Goal: Transaction & Acquisition: Obtain resource

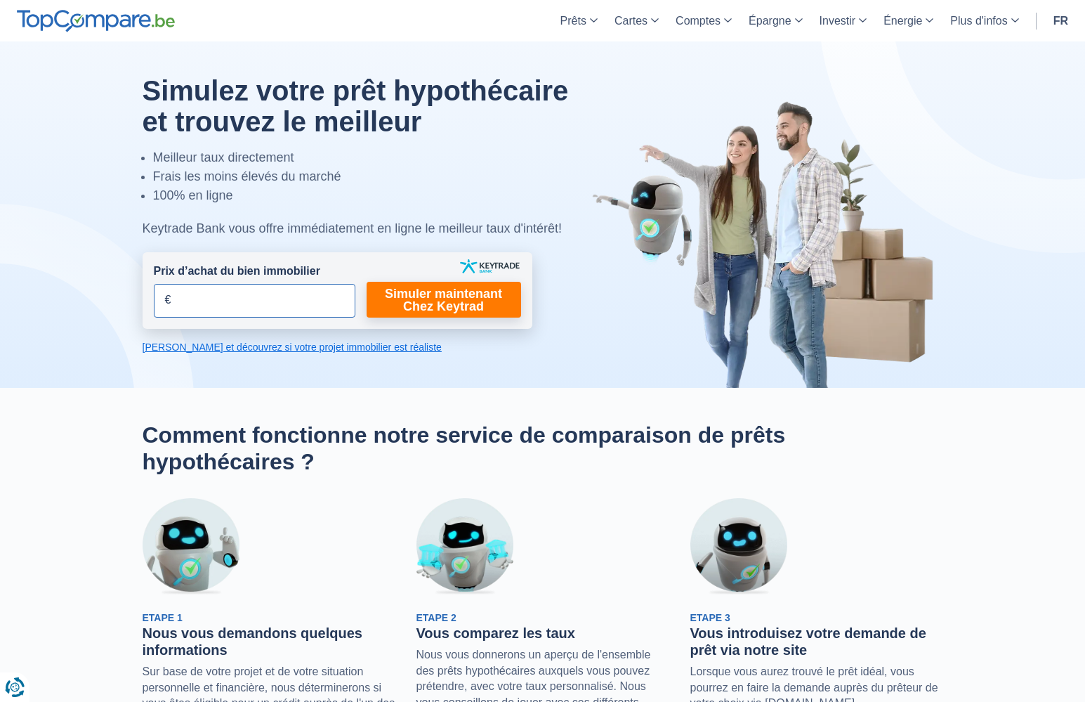
click at [230, 294] on input "Prix d’achat du bien immobilier" at bounding box center [255, 301] width 202 height 34
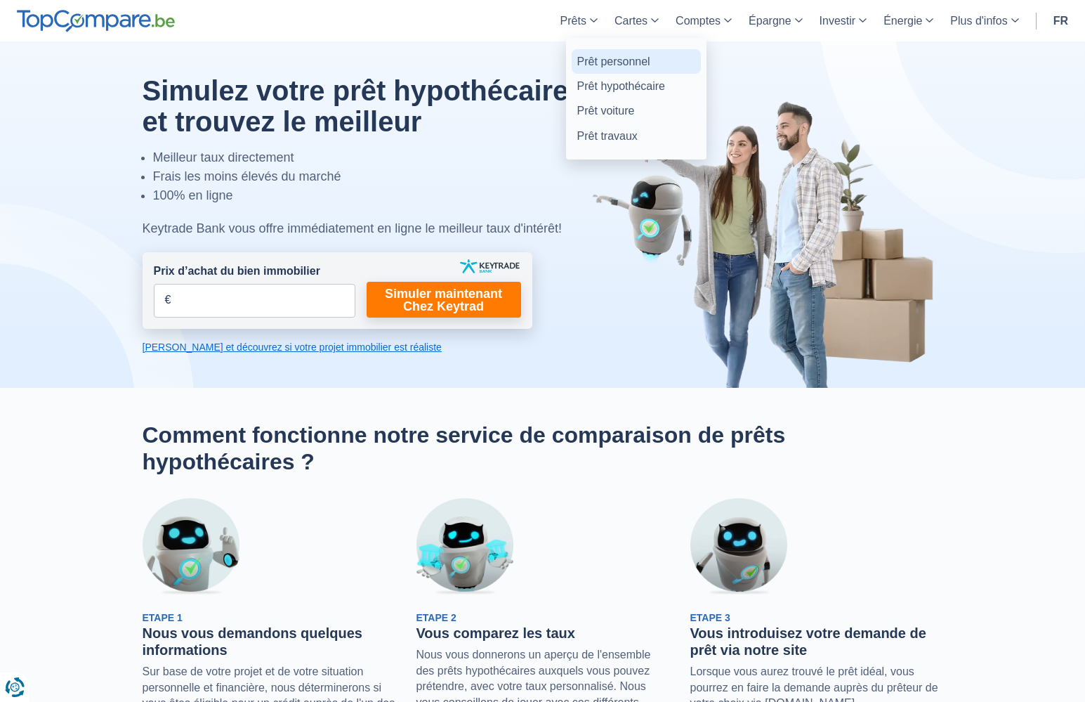
click at [611, 63] on link "Prêt personnel" at bounding box center [636, 61] width 129 height 25
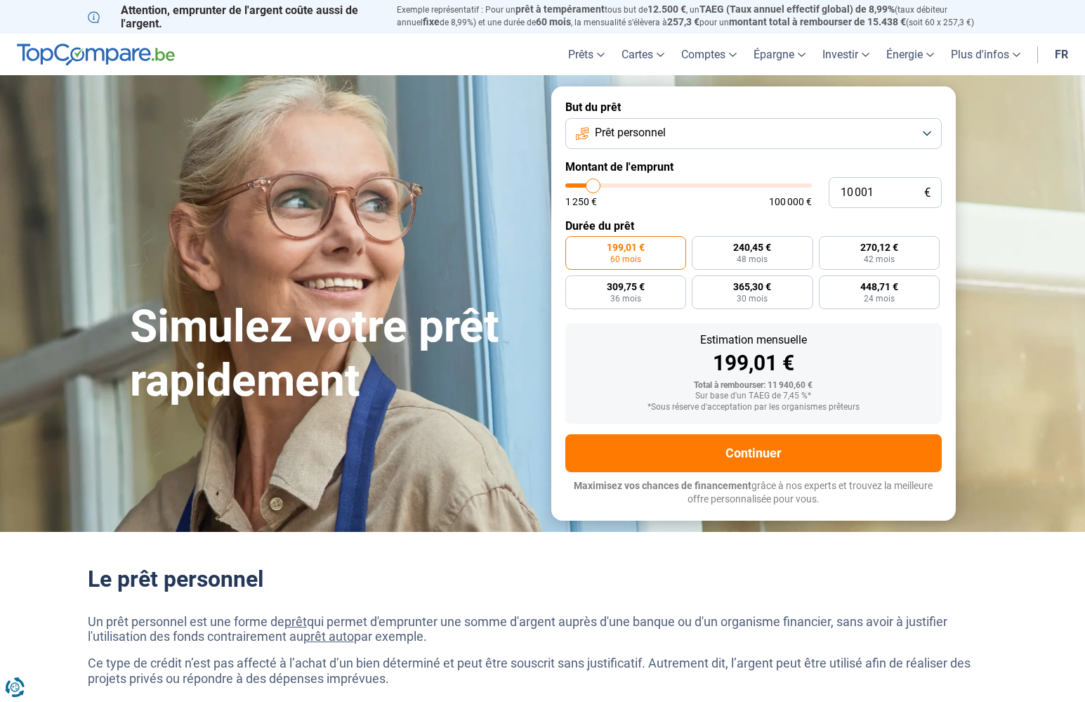
type input "8 750"
type input "8750"
type input "9 000"
type input "9000"
type input "9 750"
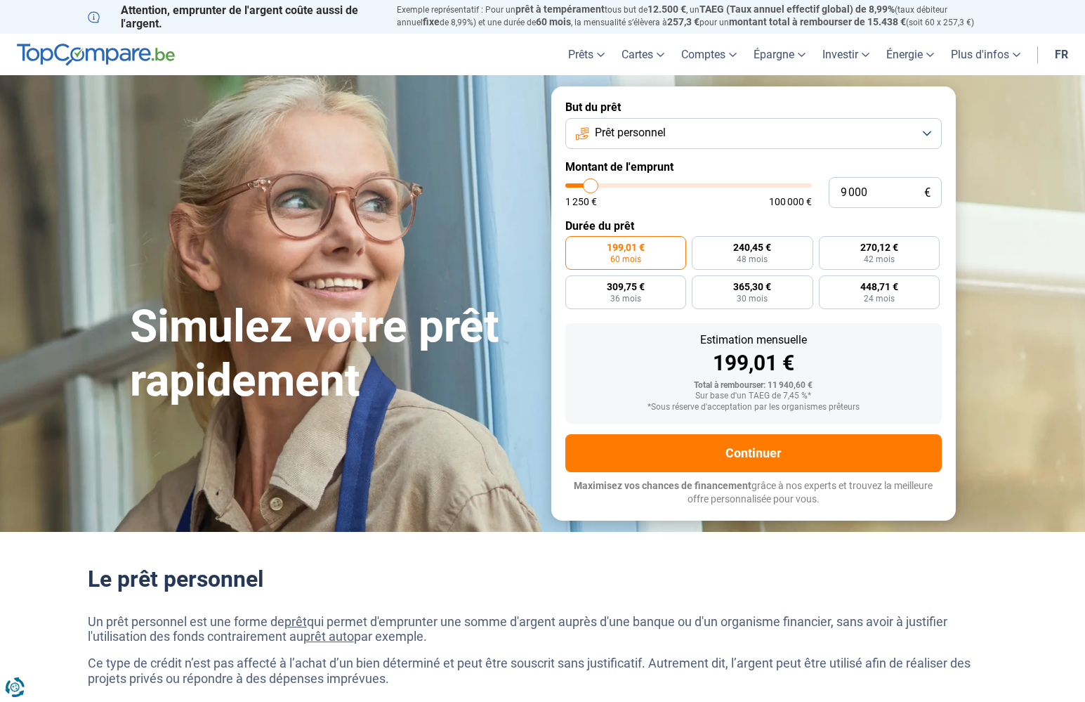
type input "9750"
type input "10 500"
type input "10500"
type input "11 750"
type input "11750"
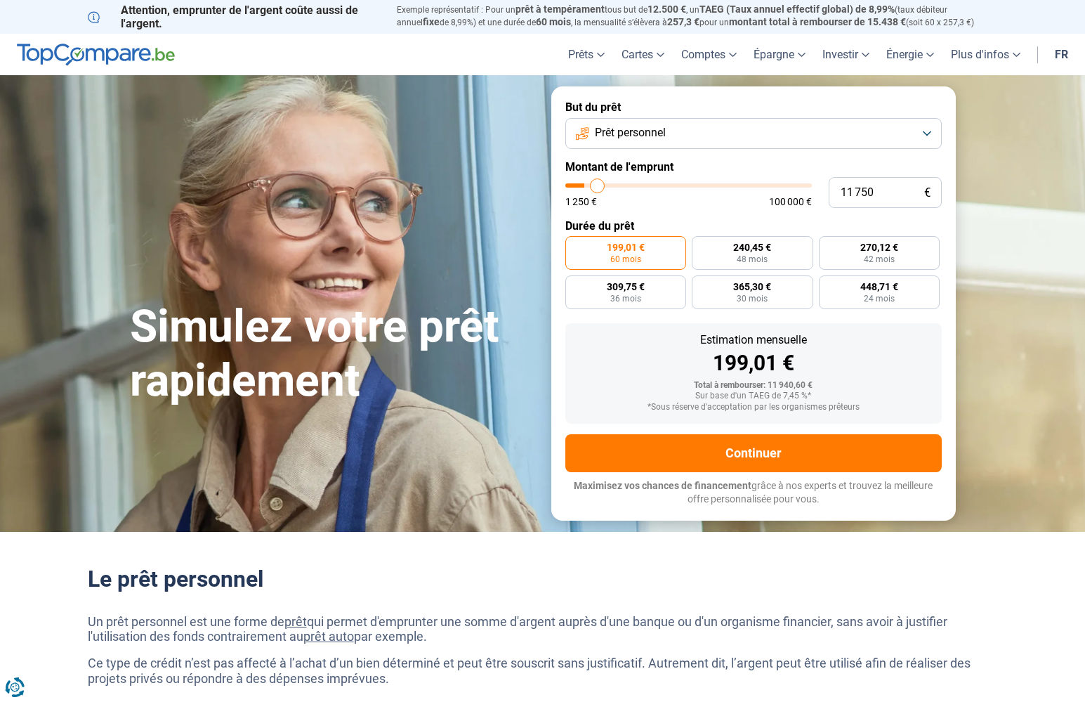
type input "13 000"
type input "13000"
type input "15 000"
type input "15000"
type input "17 750"
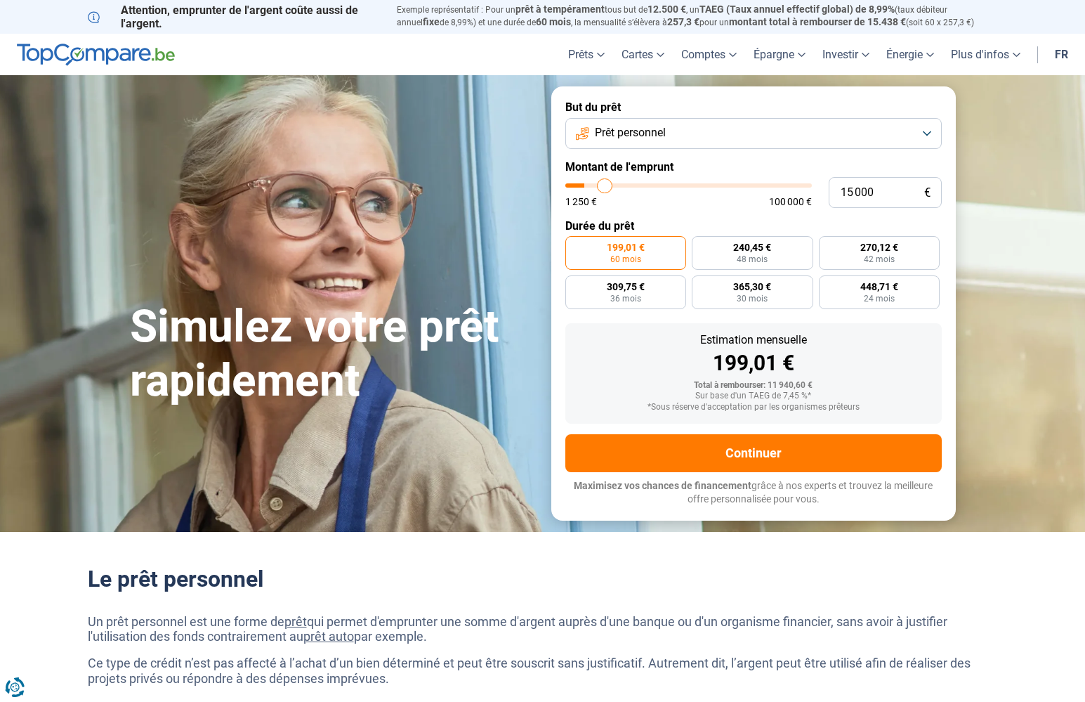
type input "17750"
type input "20 250"
type input "20250"
type input "22 000"
type input "22000"
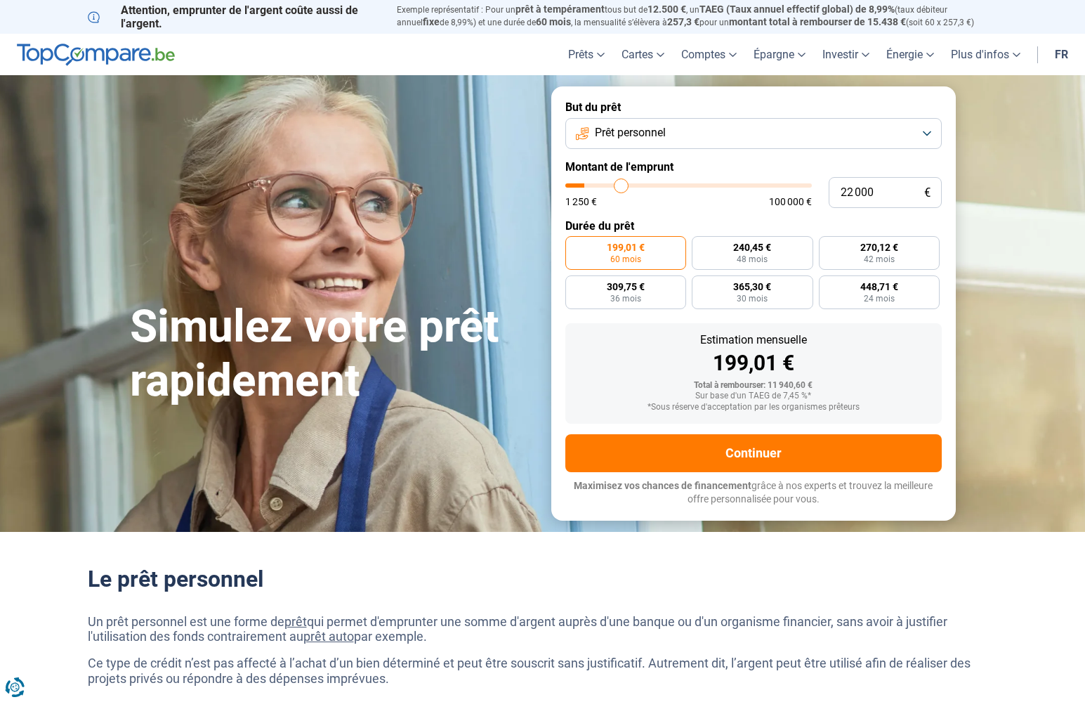
type input "23 500"
type input "23500"
type input "25 250"
type input "25250"
type input "28 250"
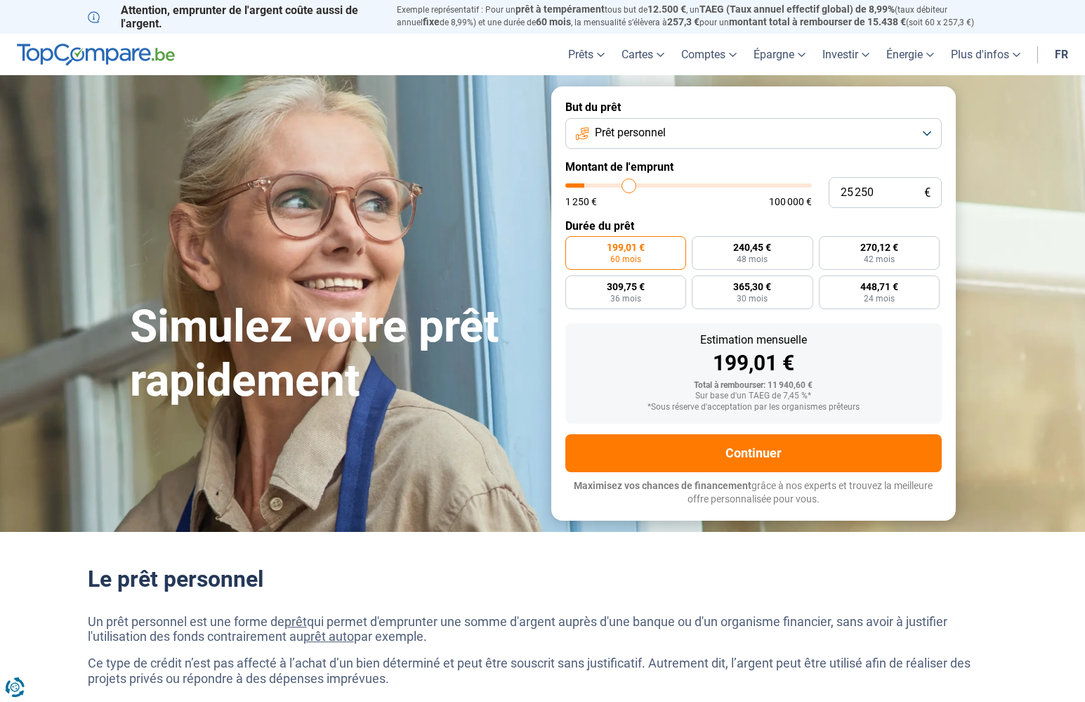
type input "28250"
type input "31 000"
type input "31000"
type input "33 250"
type input "33250"
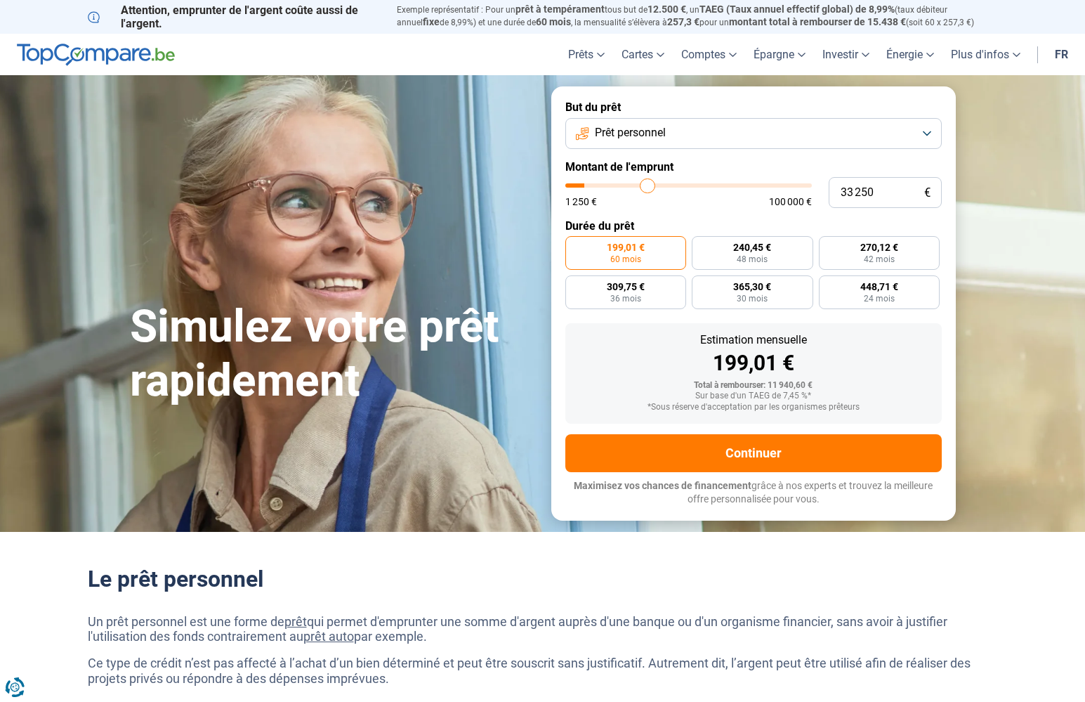
type input "35 250"
type input "35250"
type input "37 000"
type input "37000"
type input "38 500"
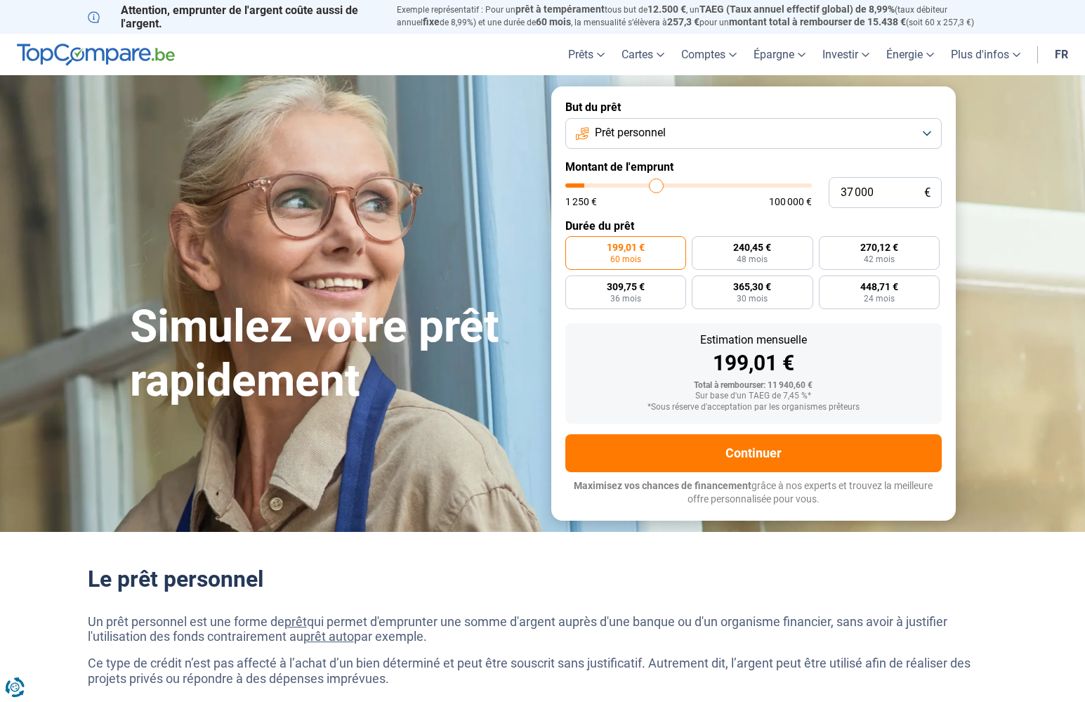
type input "38500"
type input "40 000"
type input "40000"
type input "41 000"
type input "41000"
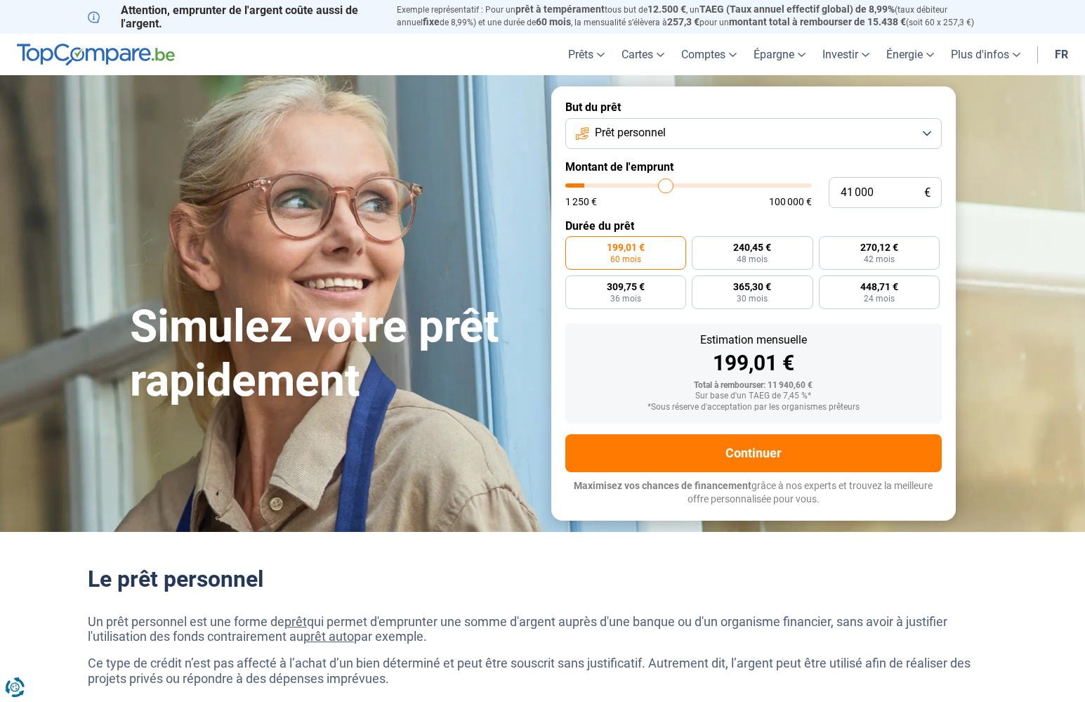
type input "41 500"
type input "41500"
type input "42 500"
type input "42500"
type input "43 500"
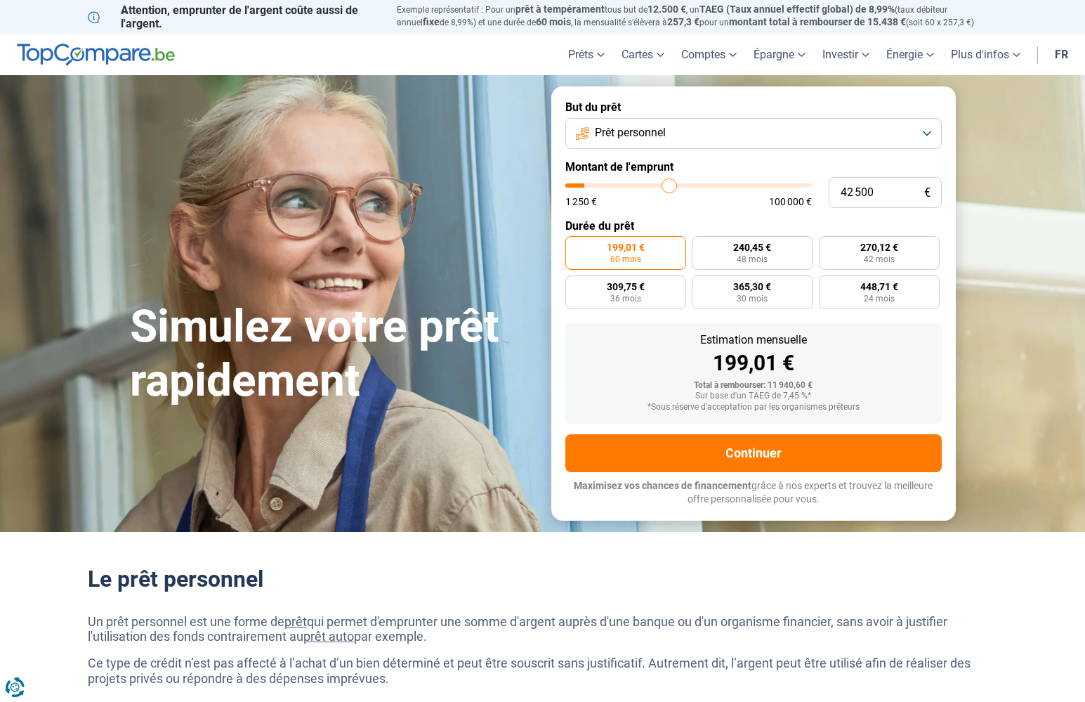
type input "43500"
type input "44 250"
type input "44250"
type input "45 250"
type input "45250"
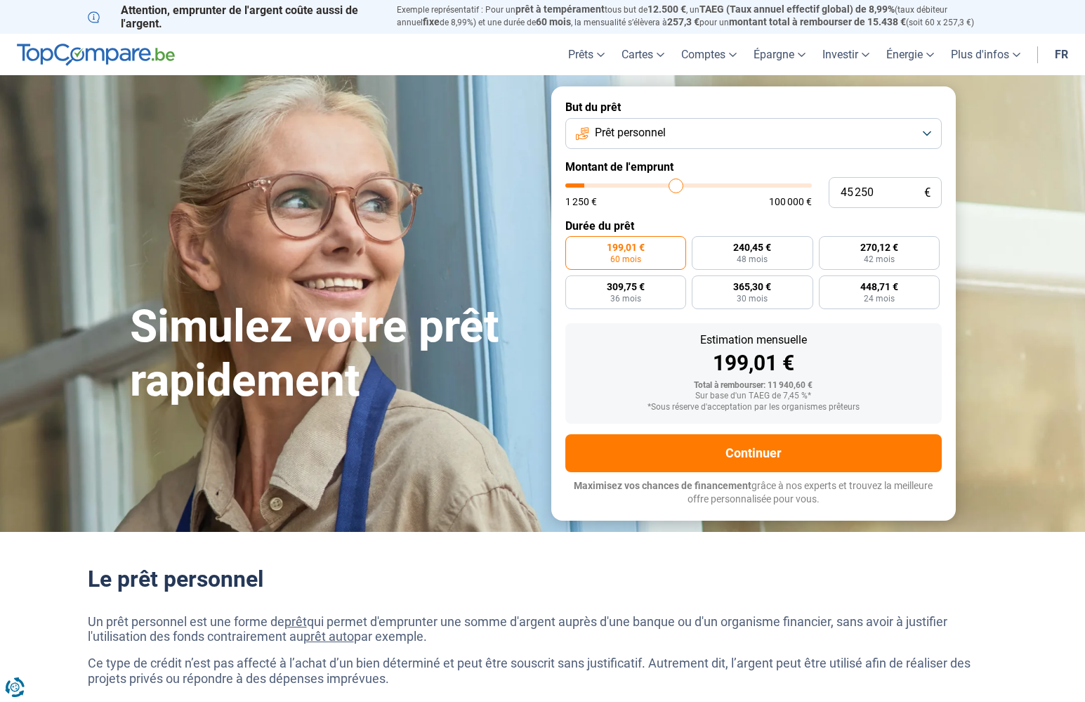
type input "45 750"
type input "45750"
type input "46 500"
type input "46500"
type input "47 000"
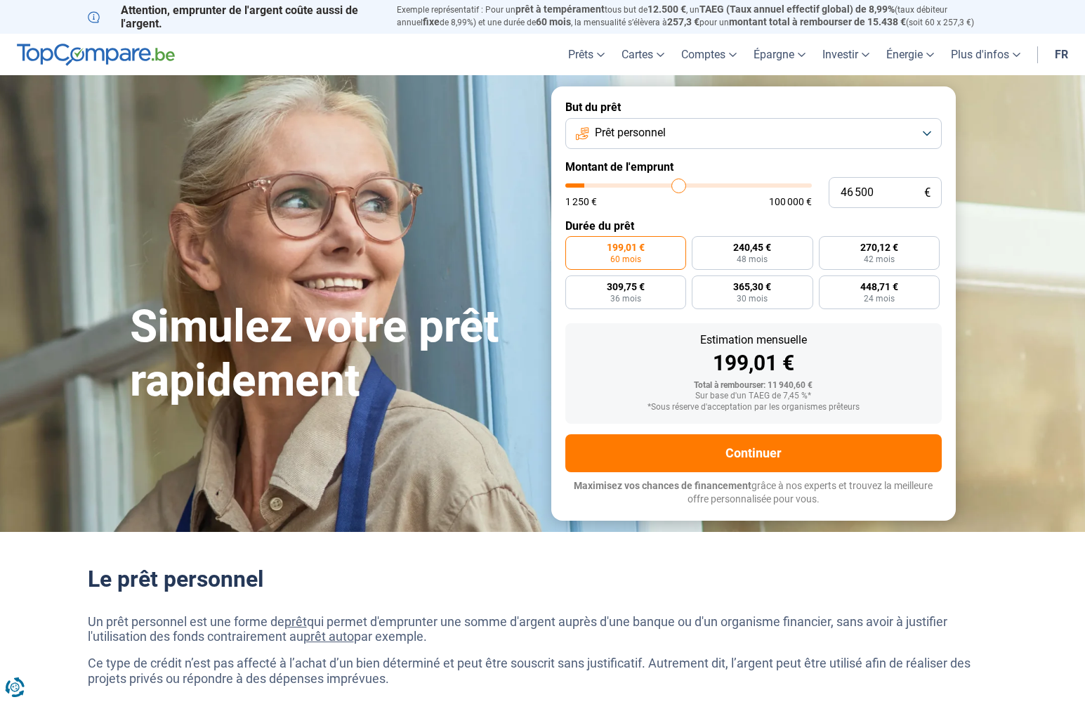
type input "47000"
type input "47 500"
type input "47500"
type input "48 000"
type input "48000"
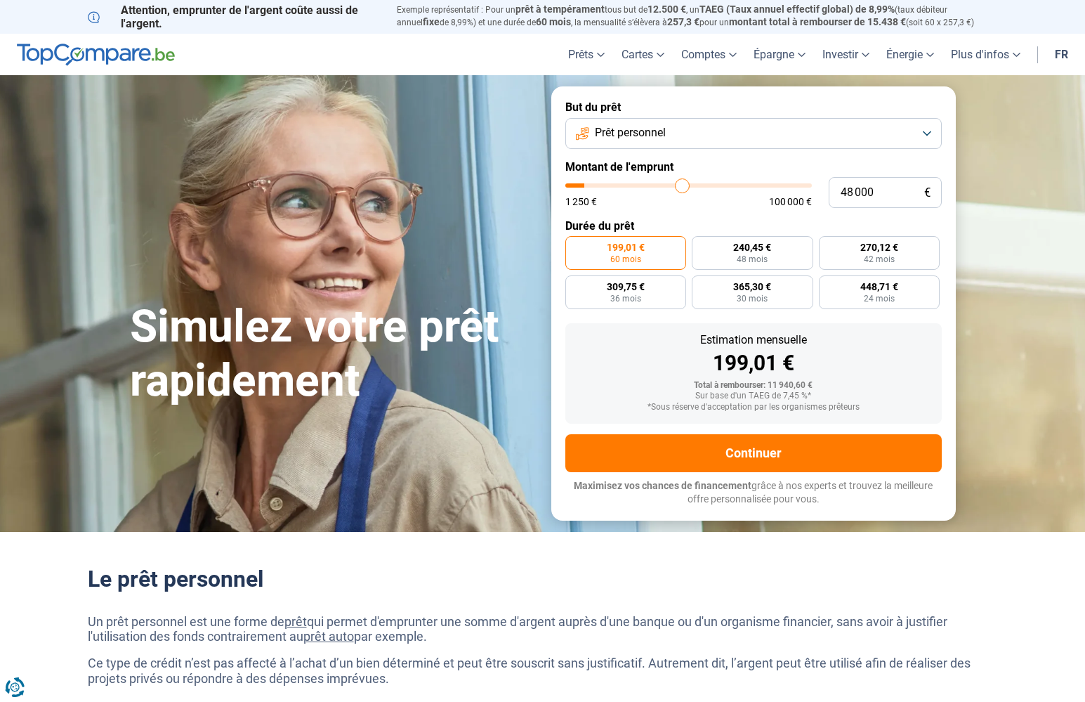
type input "48 250"
type input "48250"
type input "48 500"
type input "48500"
type input "48 750"
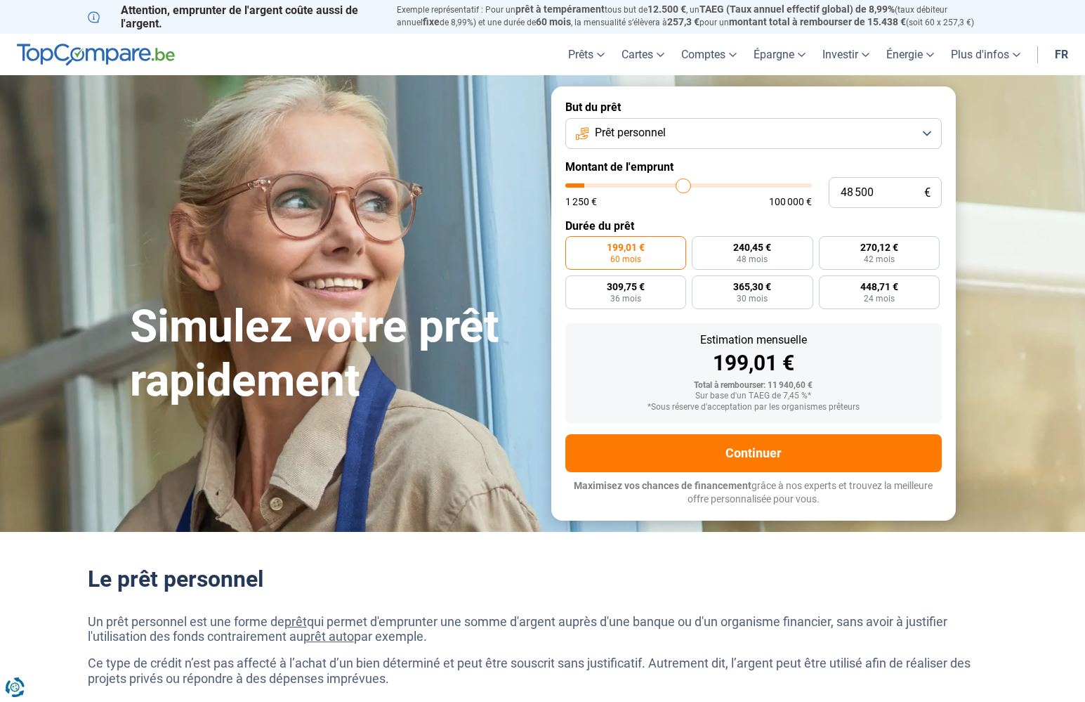
type input "48750"
type input "49 000"
type input "49000"
type input "49 500"
type input "49500"
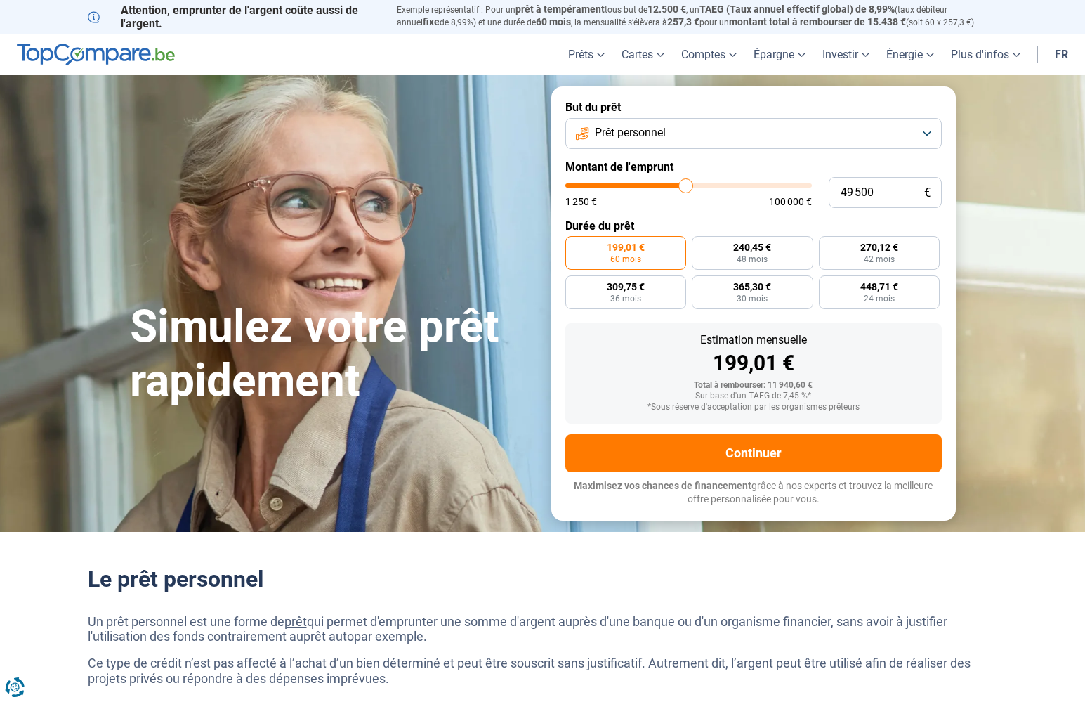
type input "49 750"
type input "49750"
type input "50 000"
type input "50000"
type input "50 250"
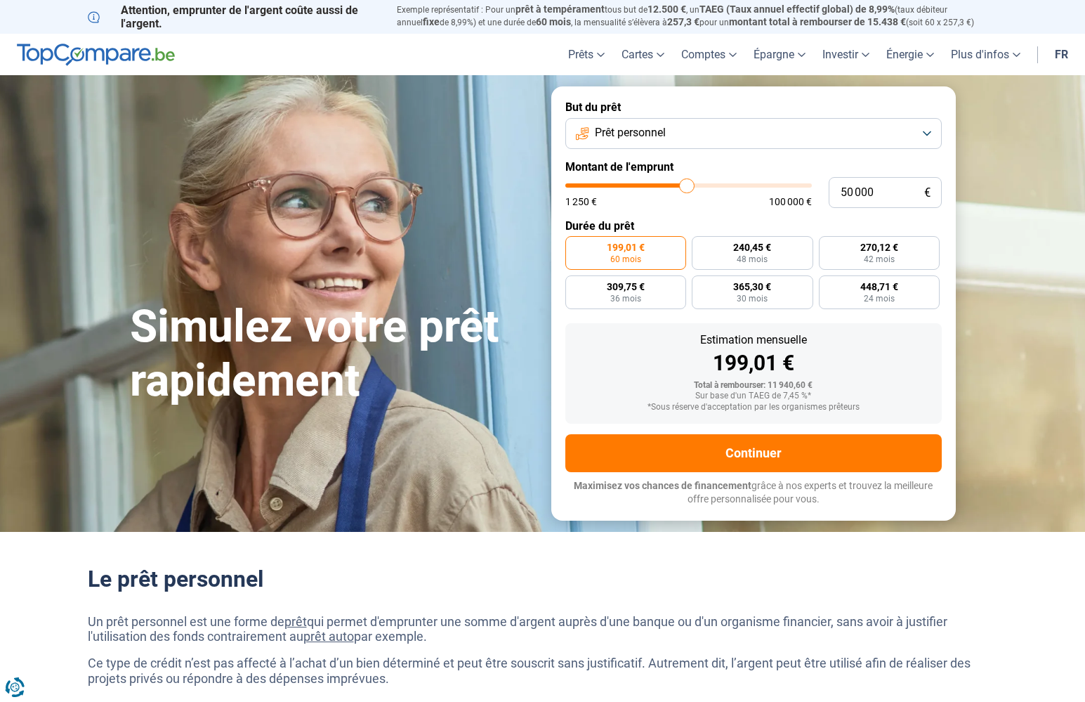
type input "50250"
type input "50 500"
type input "50500"
type input "51 000"
type input "51000"
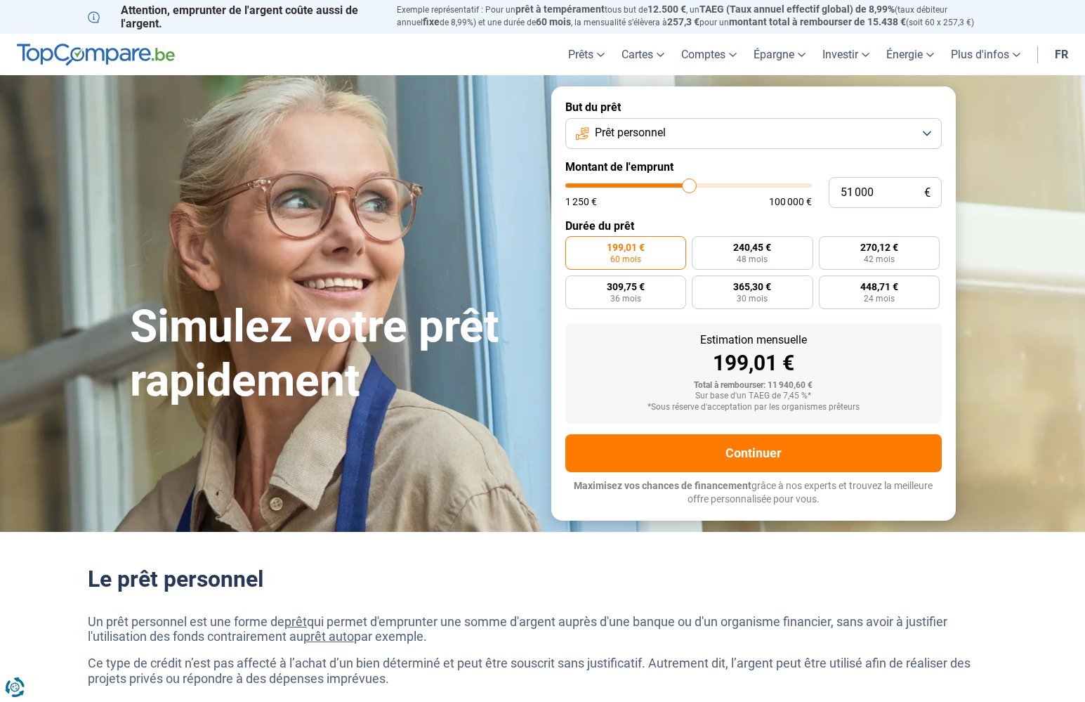
type input "50 500"
type input "50500"
type input "50 250"
type input "50250"
type input "50 000"
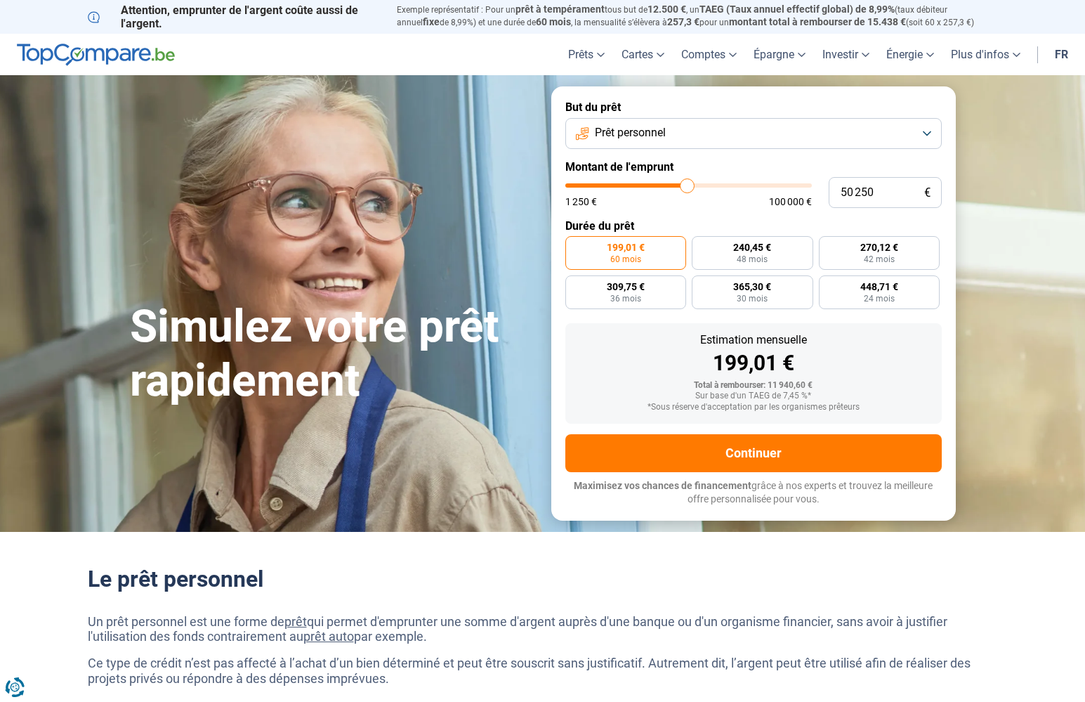
type input "50000"
type input "49 500"
type input "49500"
type input "48 250"
type input "48250"
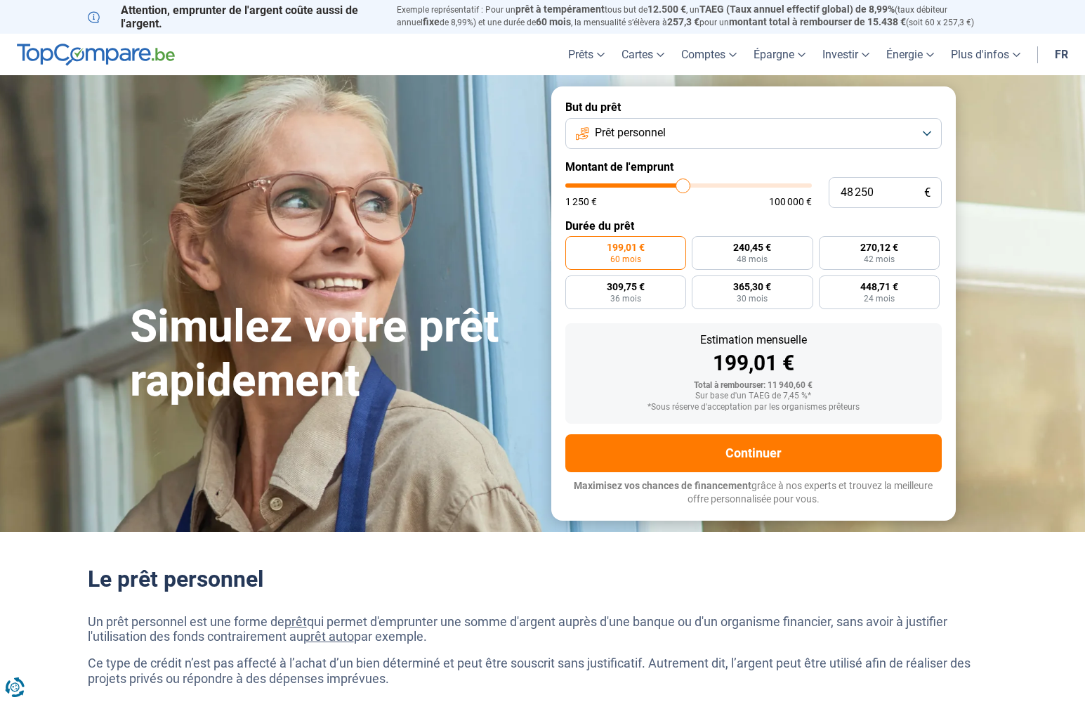
type input "47 000"
type input "47000"
type input "46 000"
type input "46000"
type input "45 500"
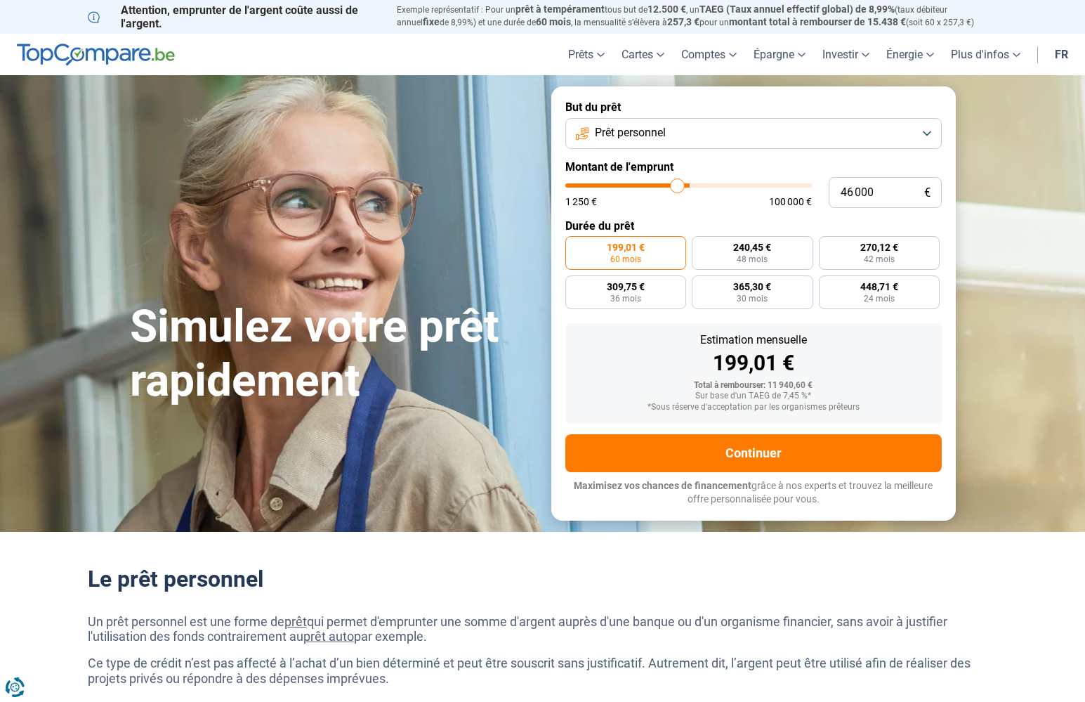
type input "45500"
type input "44 250"
type input "44250"
type input "43 750"
type input "43750"
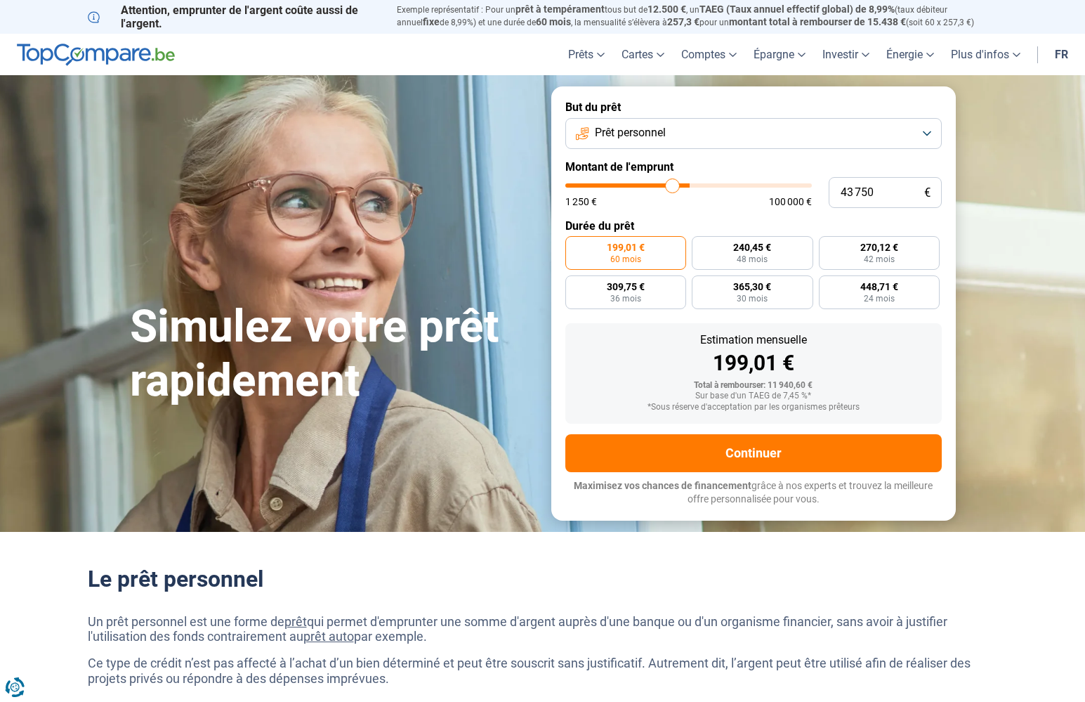
type input "43 000"
type input "43000"
type input "42 250"
type input "42250"
type input "41 500"
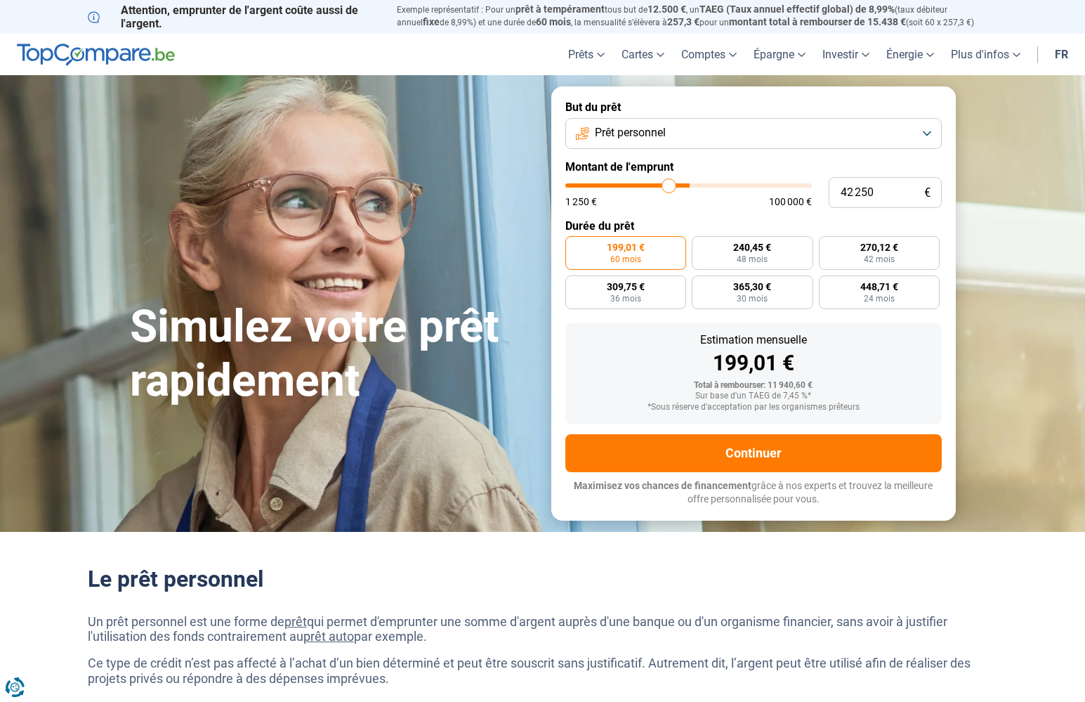
type input "41500"
type input "40 750"
type input "40750"
type input "40 000"
type input "40000"
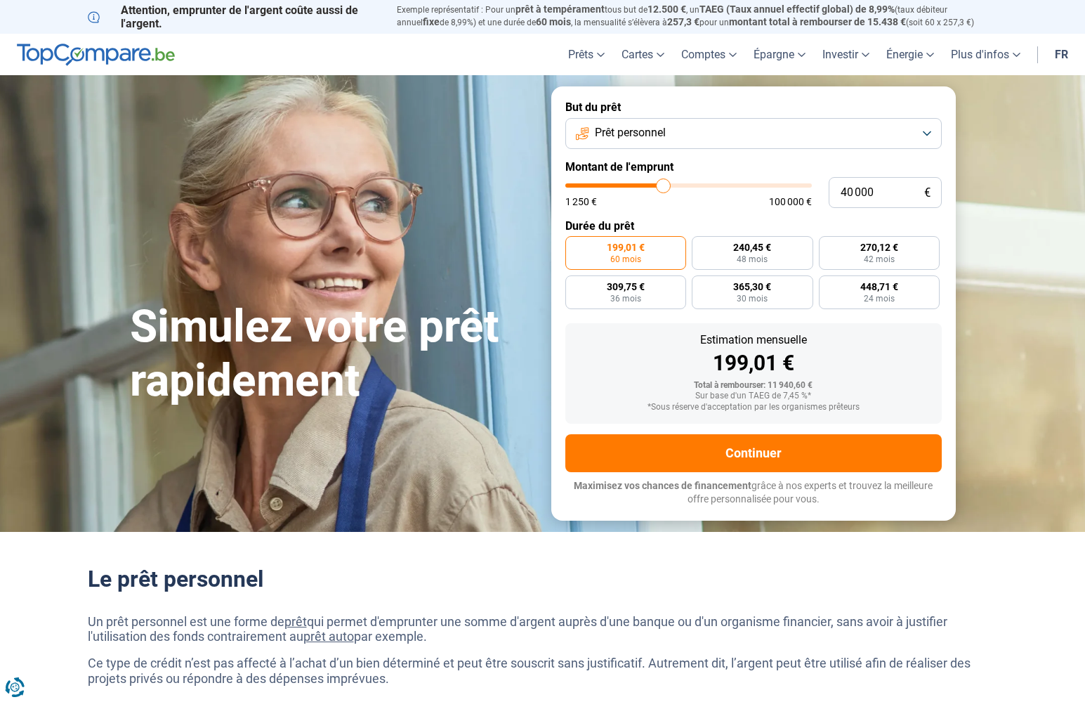
type input "39 250"
type input "39250"
type input "38 250"
type input "38250"
type input "37 500"
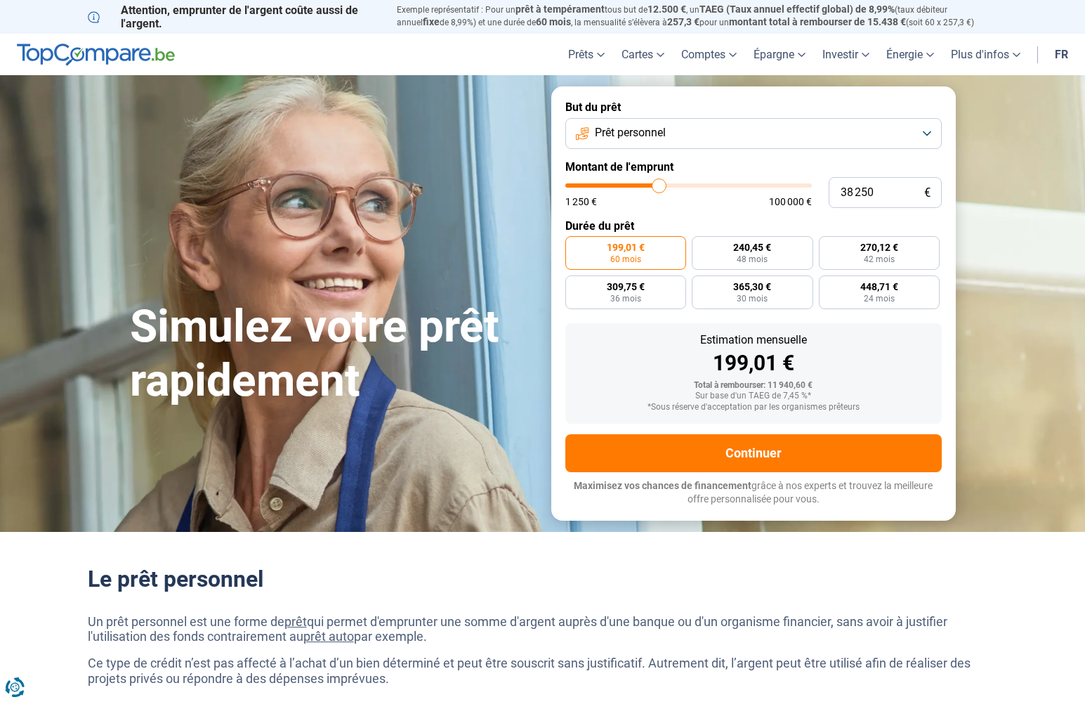
type input "37500"
type input "36 500"
type input "36500"
type input "35 500"
type input "35500"
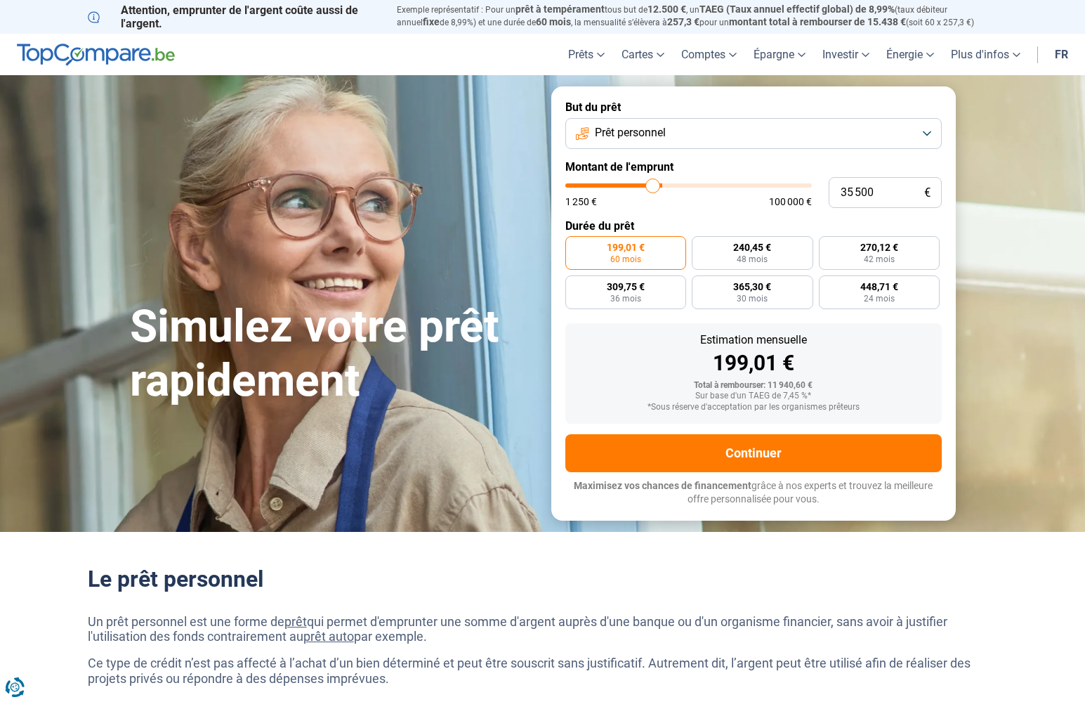
type input "35 000"
type input "35000"
type input "34 250"
type input "34250"
type input "33 500"
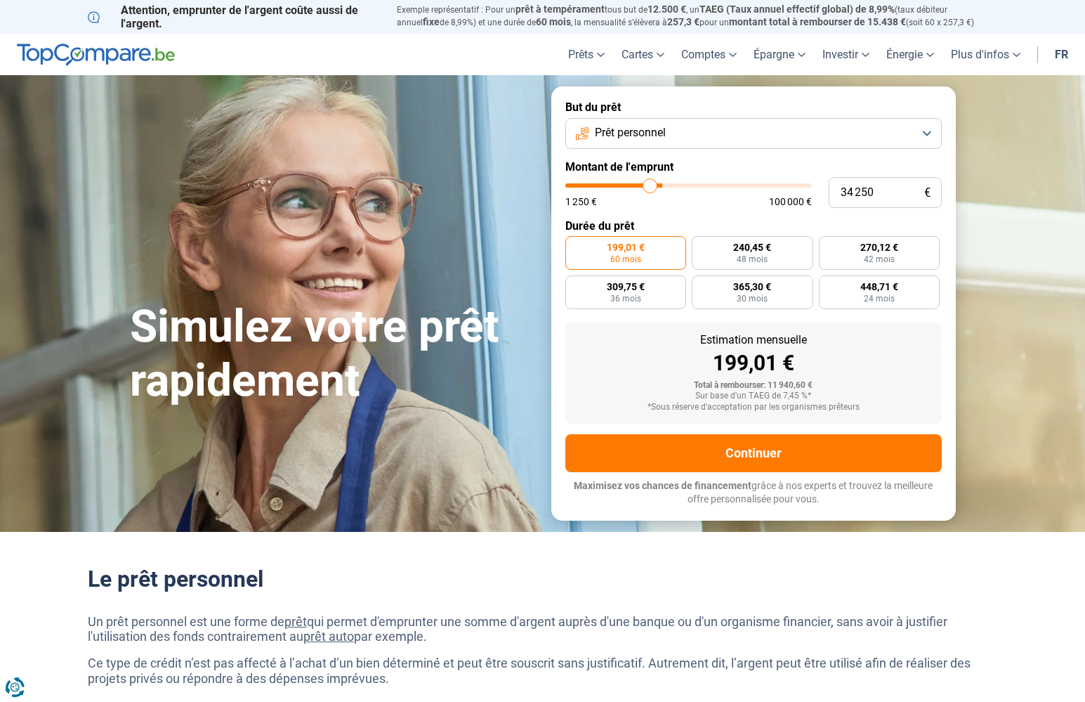
type input "33500"
type input "32 500"
type input "32500"
type input "31 750"
type input "31750"
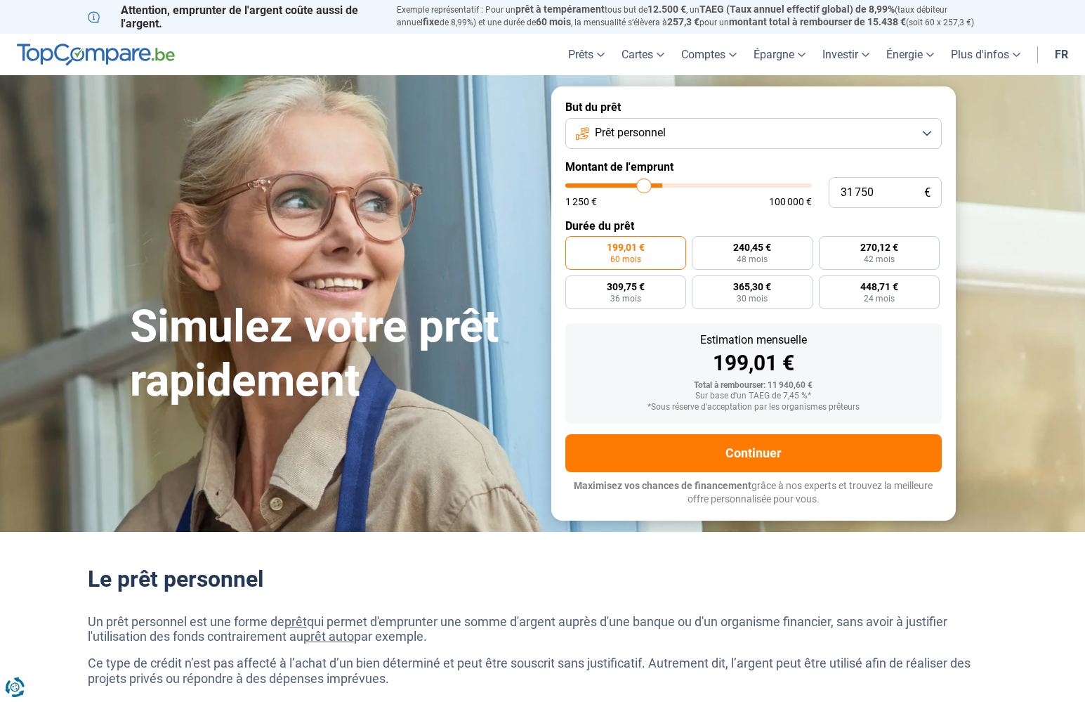
type input "31 000"
type input "31000"
type input "30 500"
type input "30500"
type input "30 250"
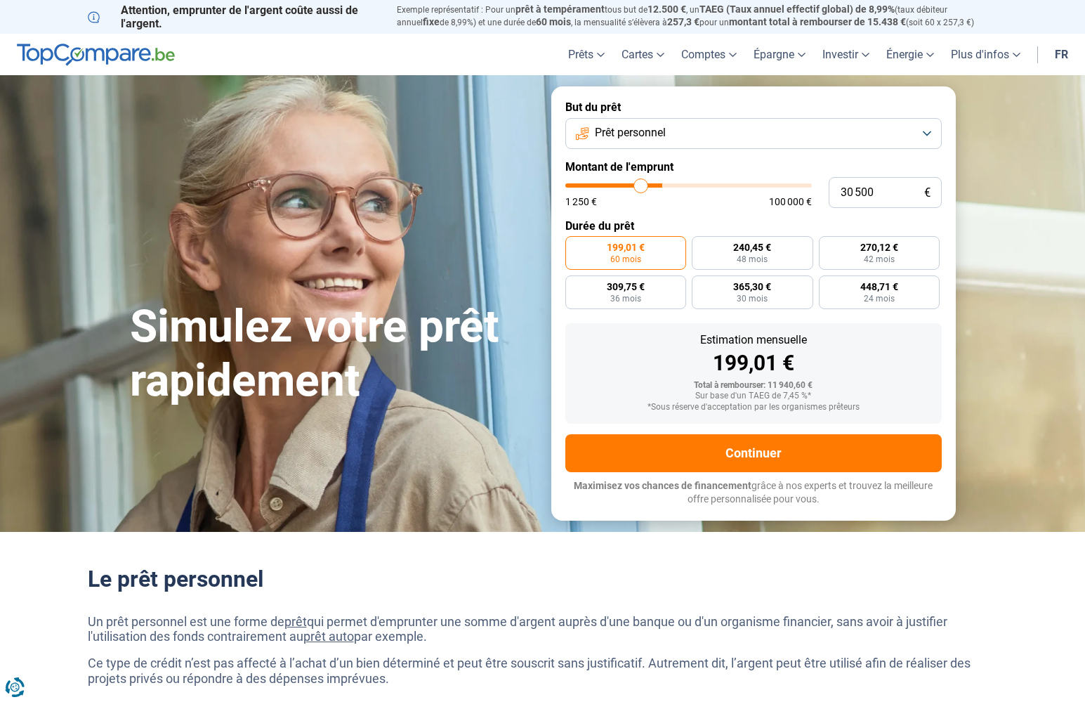
type input "30250"
type input "29 750"
type input "29750"
type input "29 500"
type input "29500"
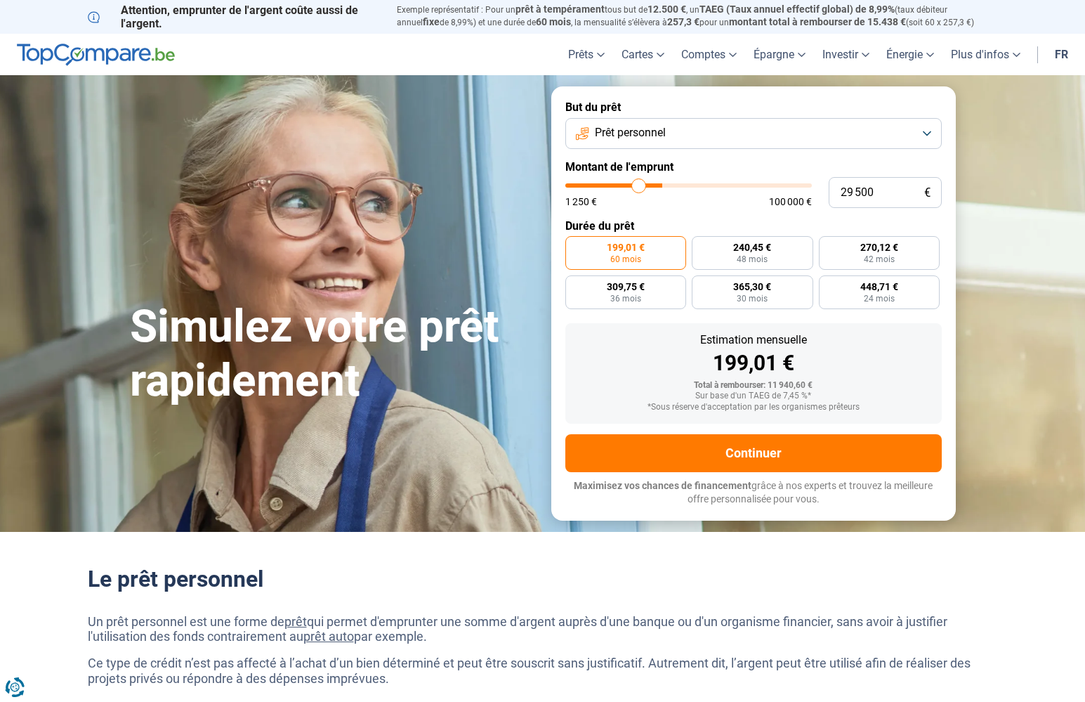
type input "29 250"
type input "29250"
type input "29 000"
type input "29000"
type input "28 750"
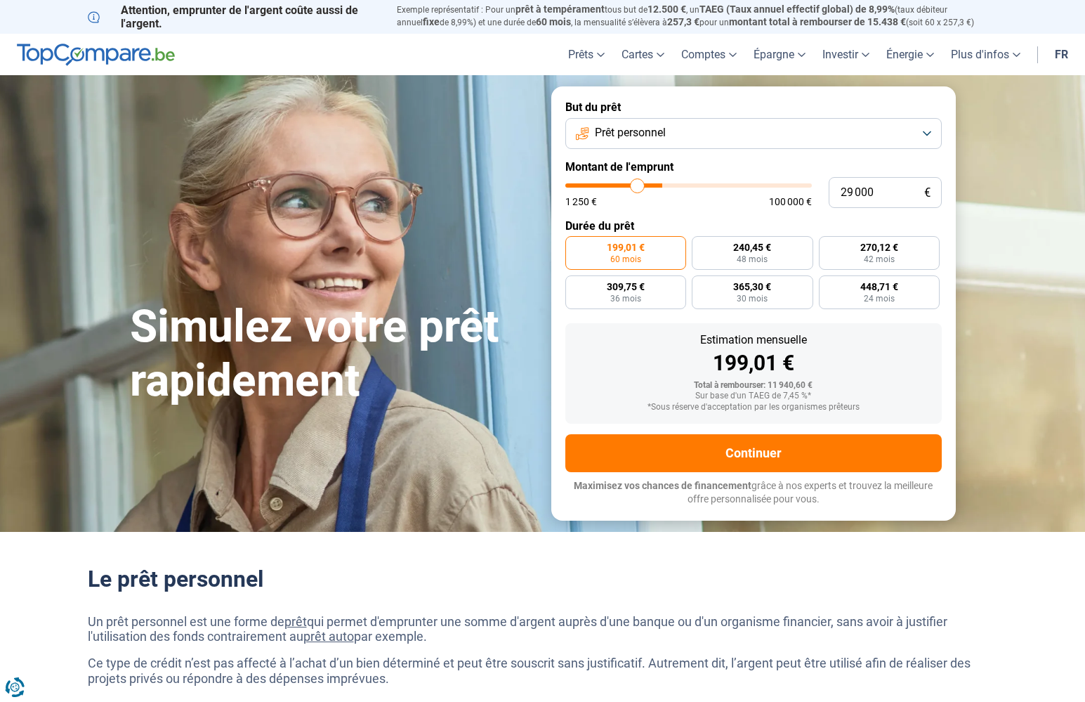
type input "28750"
type input "28 250"
type input "28250"
type input "28 000"
type input "28000"
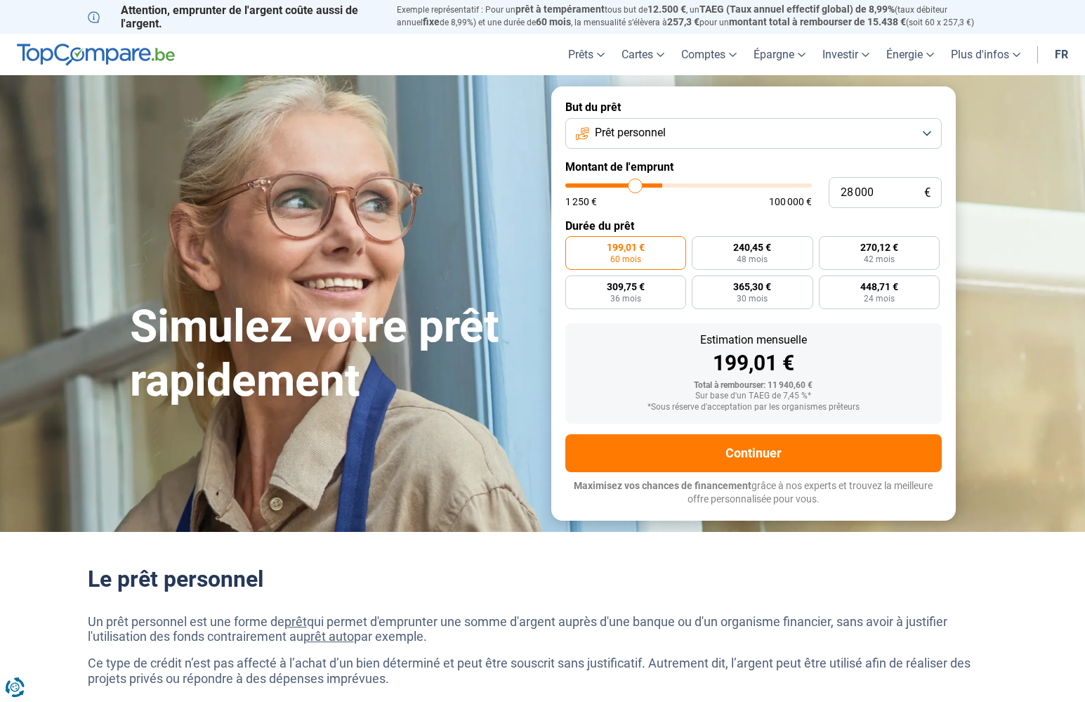
type input "27 750"
type input "27750"
type input "27 500"
type input "27500"
type input "27 250"
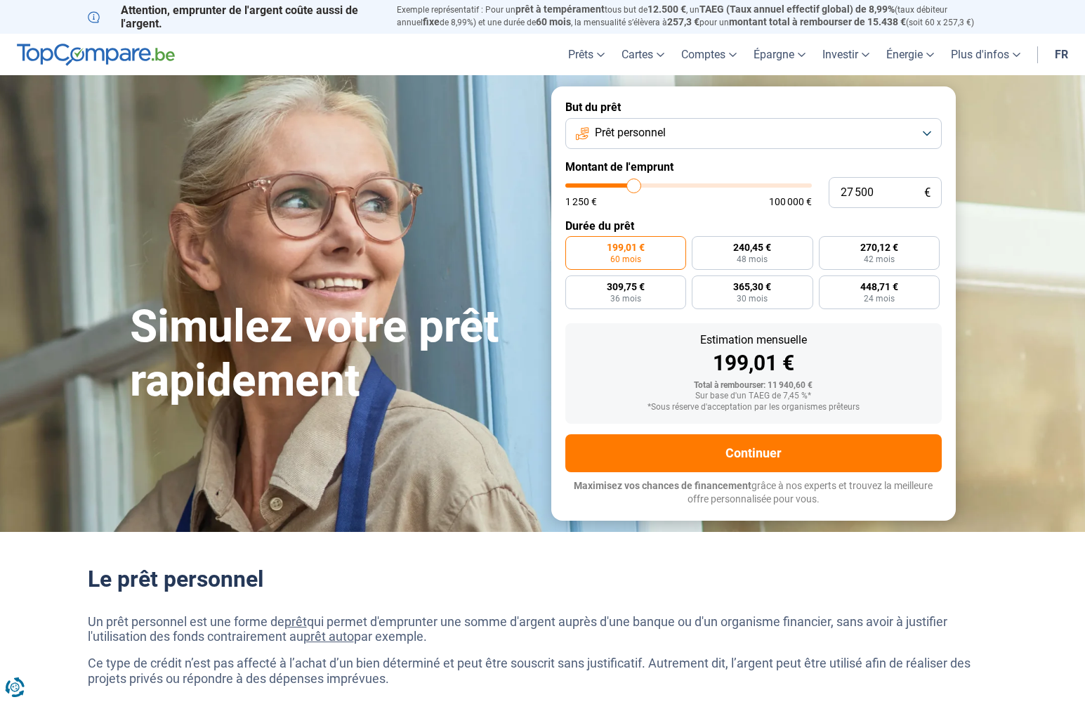
type input "27250"
type input "26 750"
type input "26750"
type input "26 500"
type input "26500"
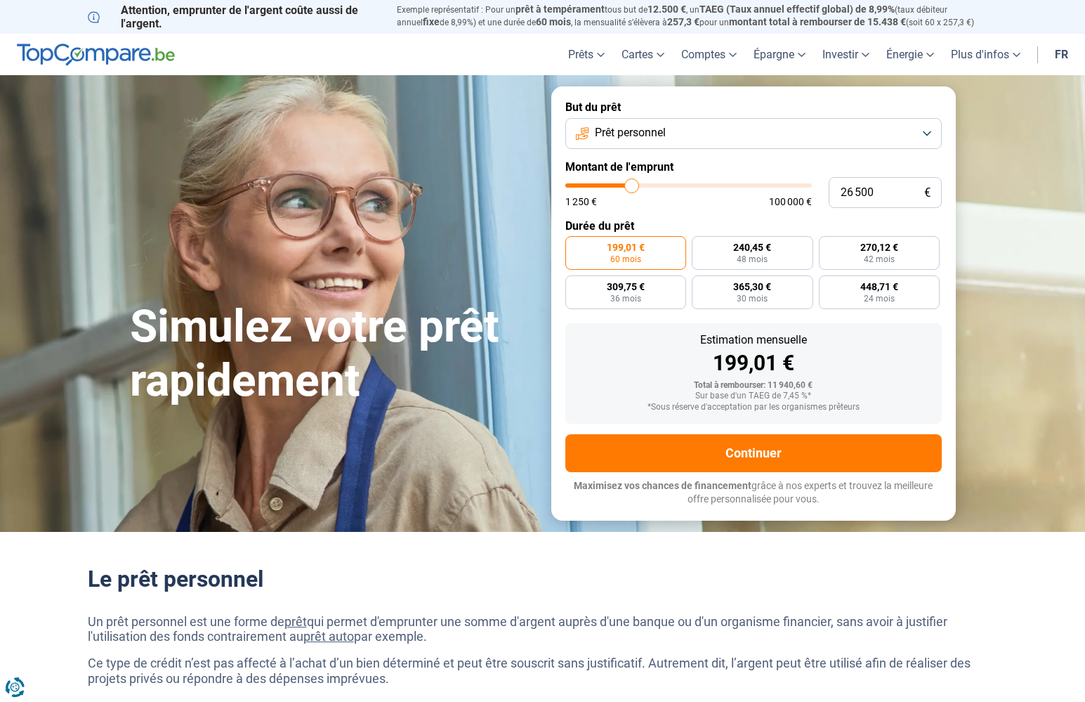
type input "26 250"
type input "26250"
type input "26 000"
type input "26000"
type input "25 750"
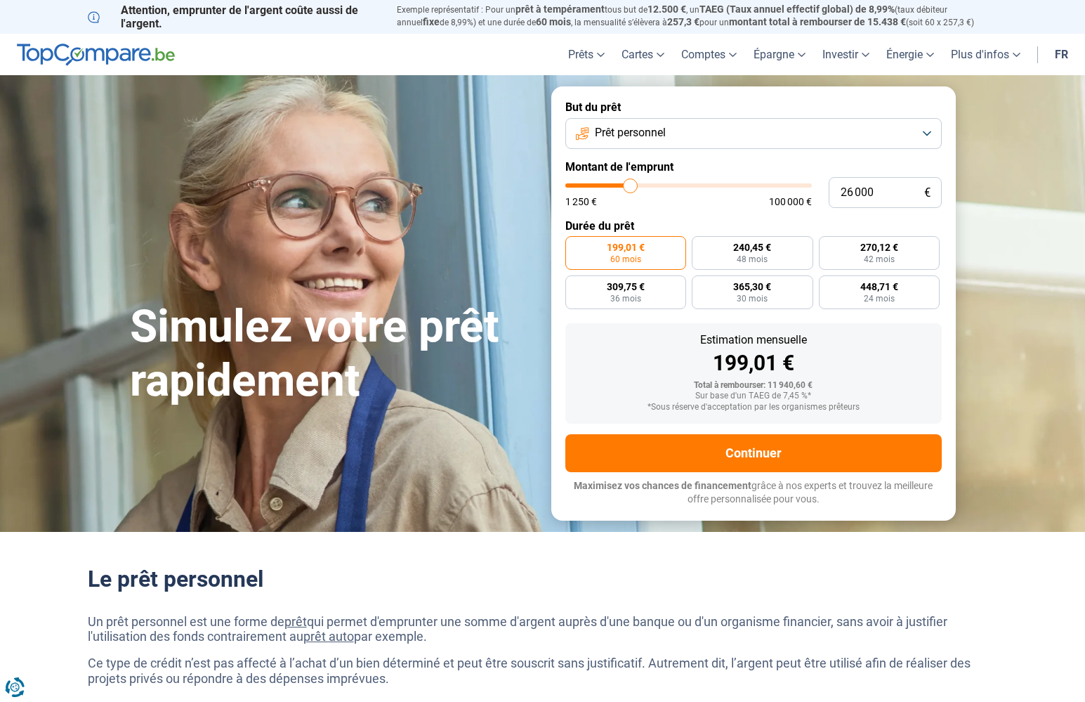
type input "25750"
type input "25 250"
type input "25250"
type input "24 750"
type input "24750"
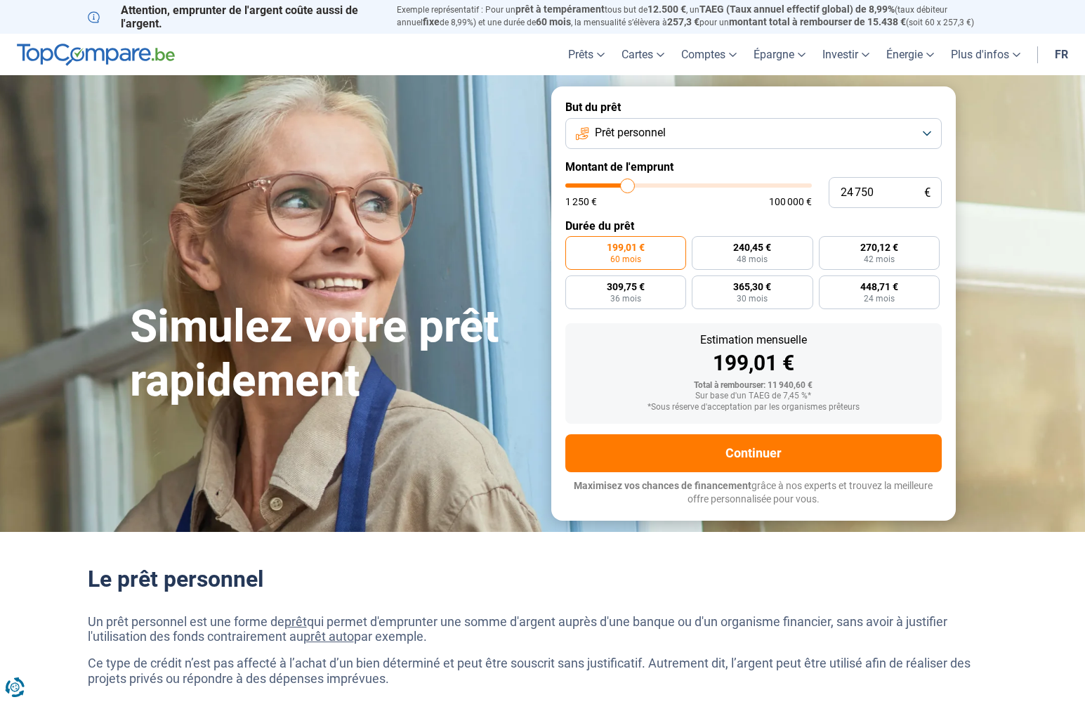
type input "24 500"
type input "24500"
type input "23 750"
type input "23750"
type input "23 250"
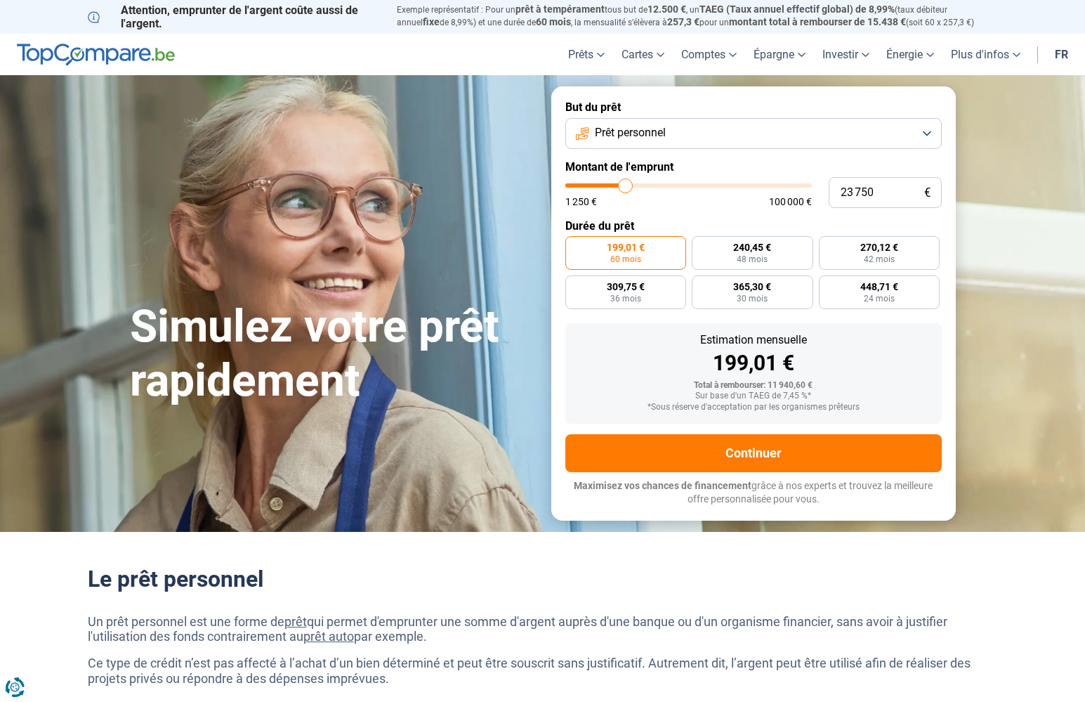
type input "23250"
type input "23 000"
type input "23000"
type input "22 250"
type input "22250"
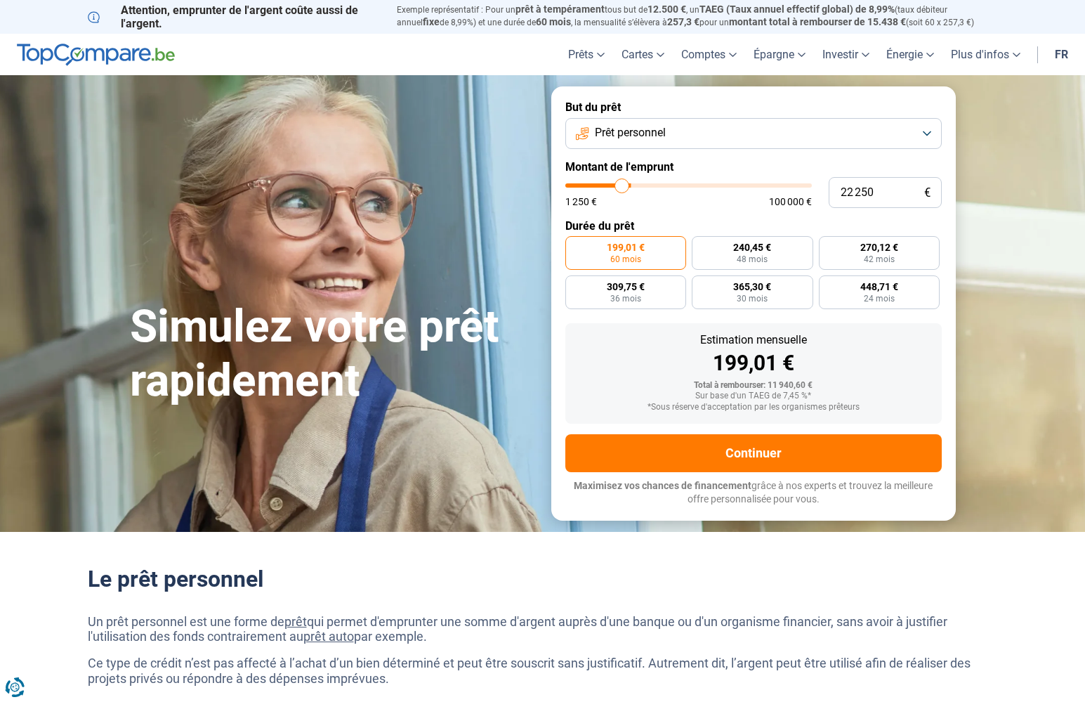
type input "22 000"
type input "22000"
type input "21 750"
type input "21750"
type input "21 500"
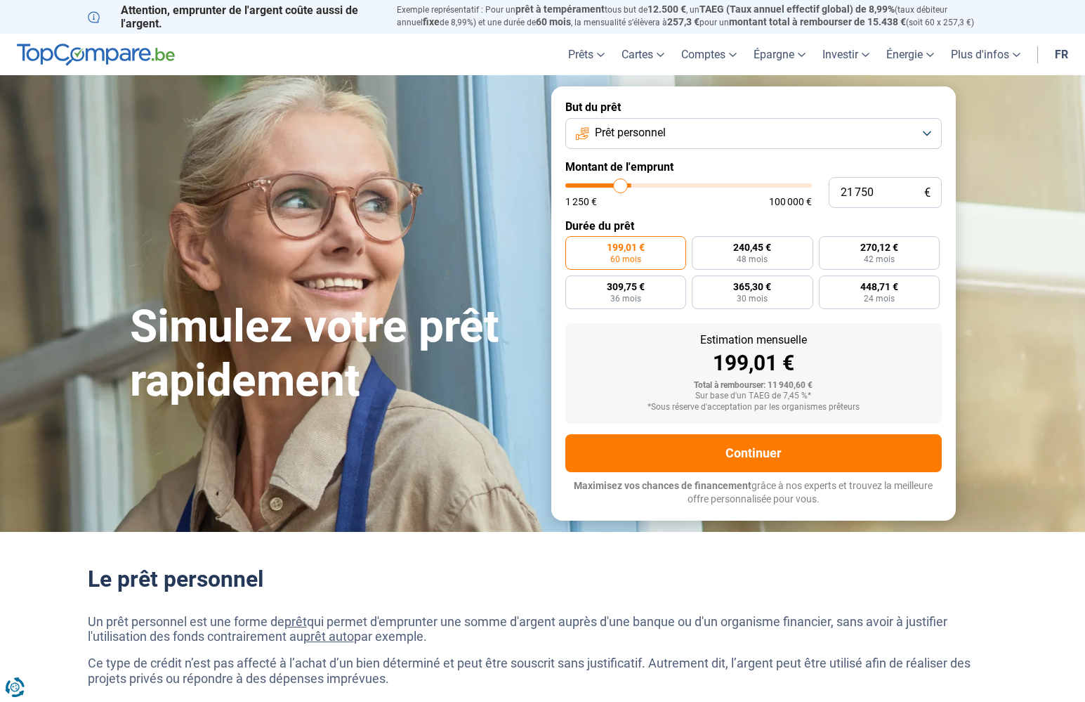
type input "21500"
type input "20 750"
type input "20750"
type input "20 500"
type input "20500"
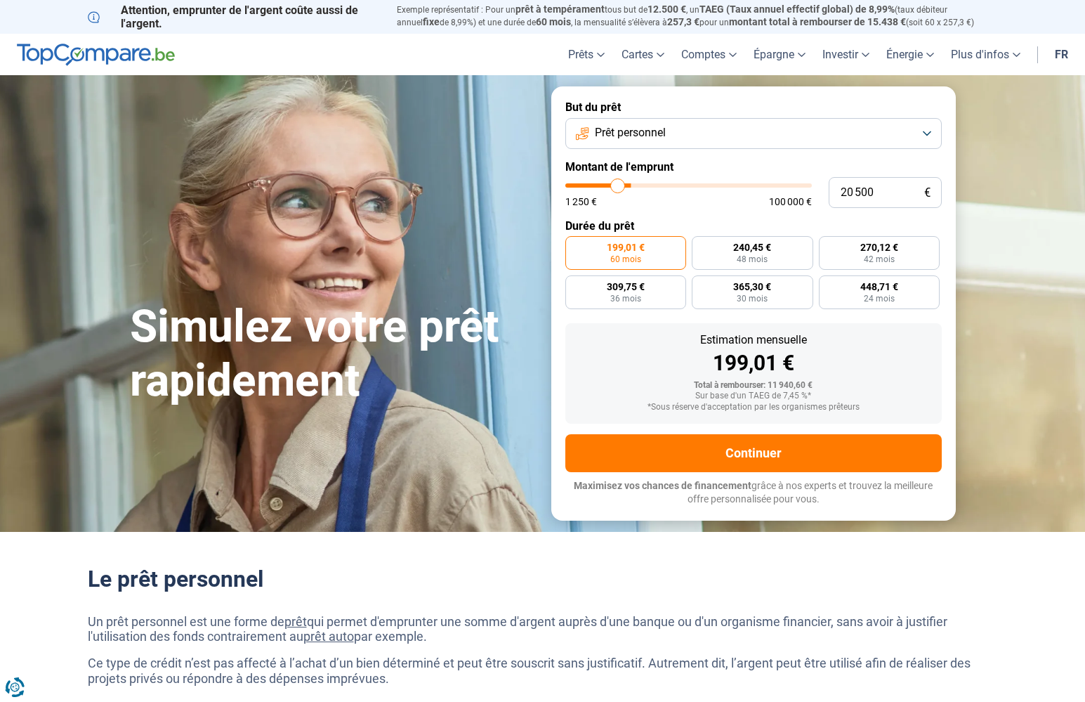
type input "20 250"
type input "20250"
type input "20 000"
type input "20000"
type input "19 750"
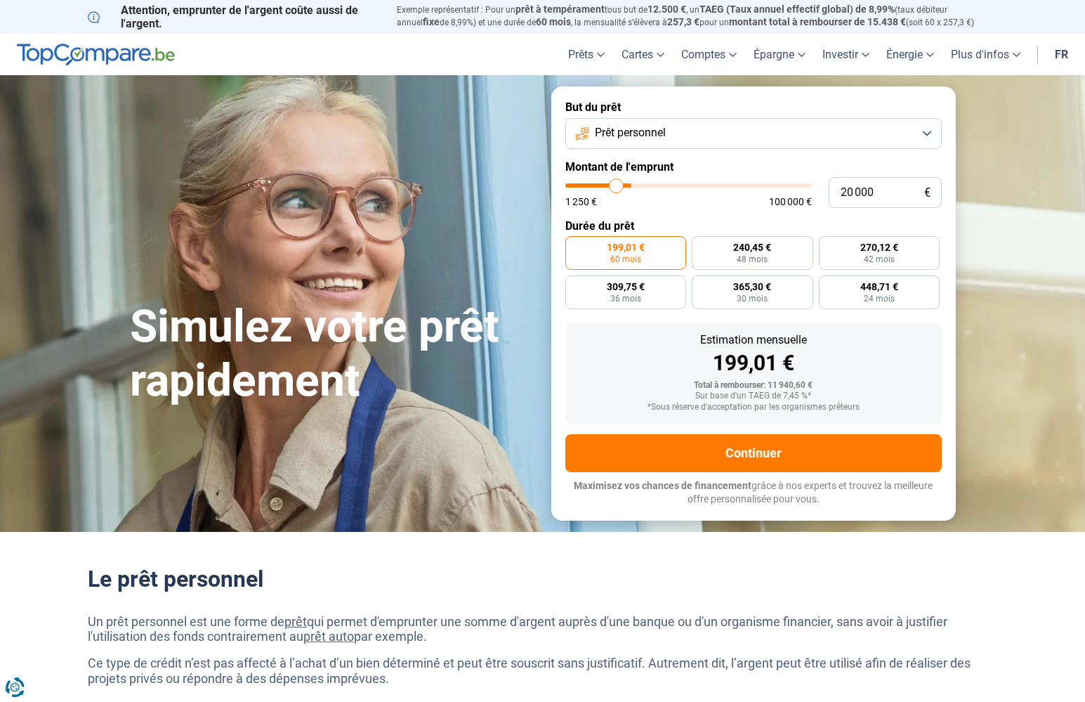
type input "19750"
type input "19 250"
type input "19250"
type input "19 000"
type input "19000"
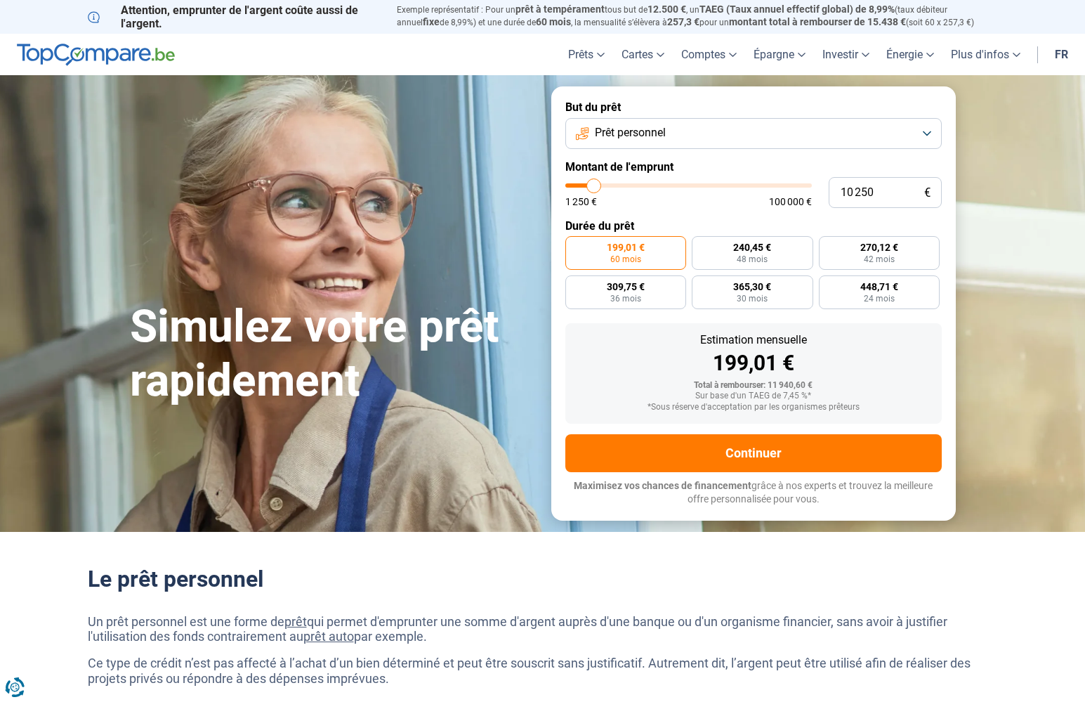
click at [594, 183] on input "range" at bounding box center [688, 185] width 247 height 4
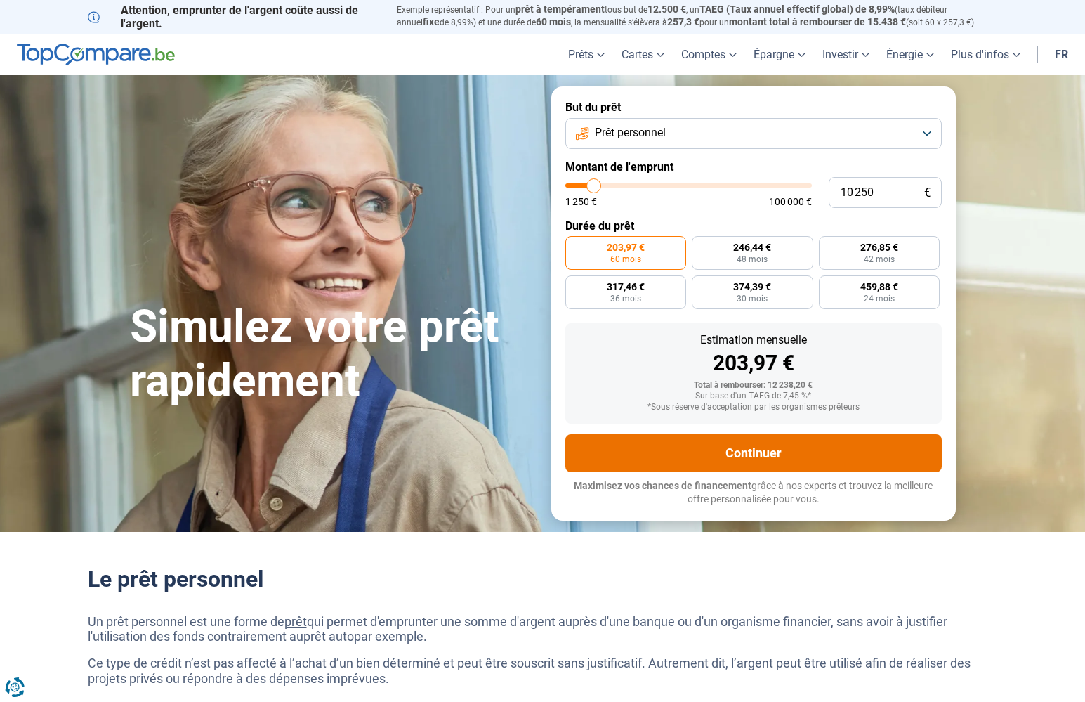
click at [716, 443] on button "Continuer" at bounding box center [753, 453] width 376 height 38
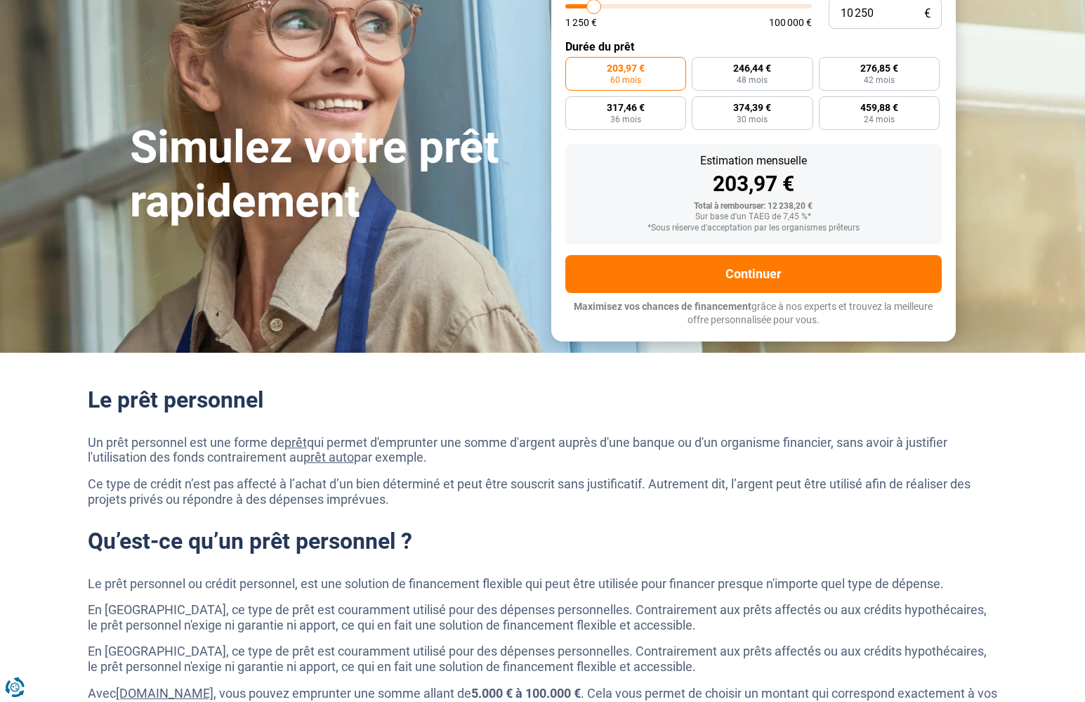
scroll to position [177, 0]
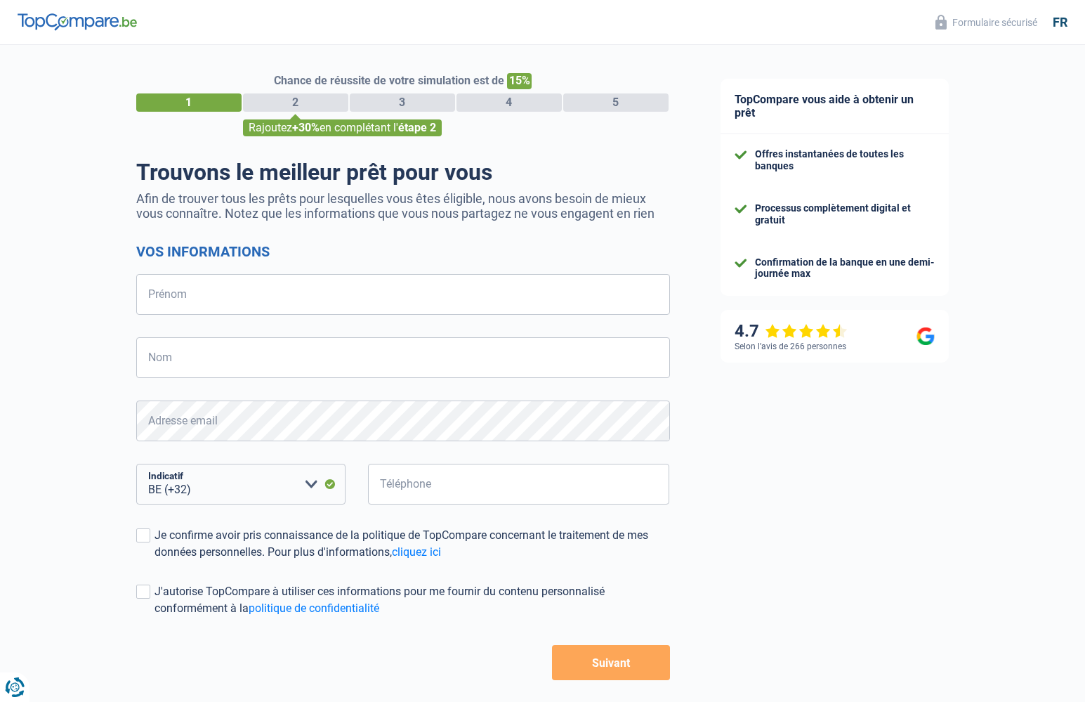
select select "32"
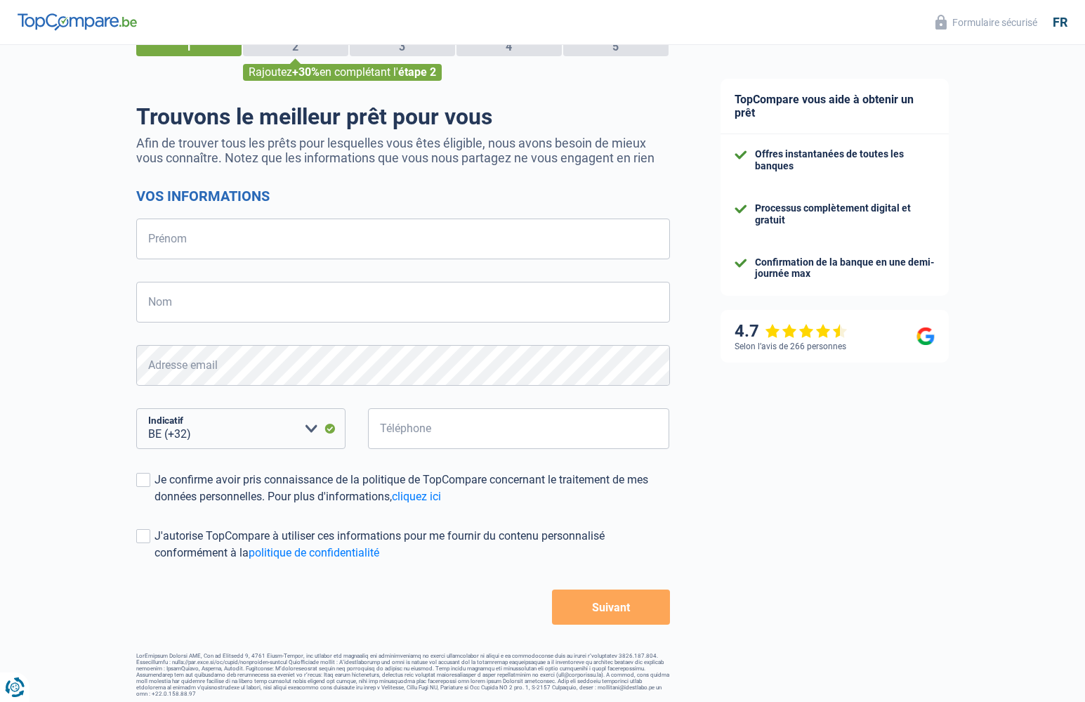
scroll to position [55, 0]
